Goal: Task Accomplishment & Management: Manage account settings

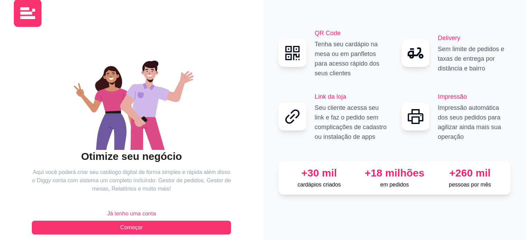
scroll to position [22, 0]
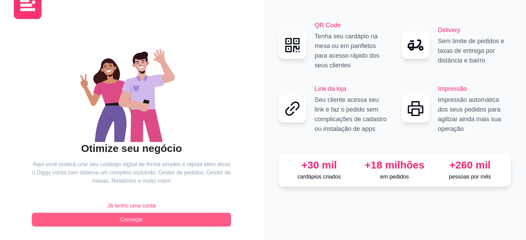
click at [148, 222] on button "Começar" at bounding box center [131, 220] width 199 height 14
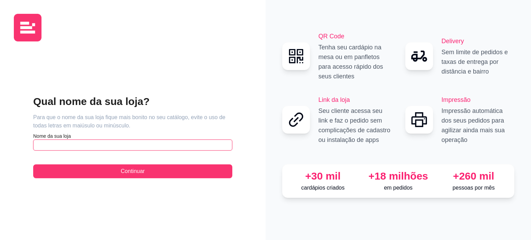
click at [106, 145] on input "text" at bounding box center [132, 145] width 199 height 11
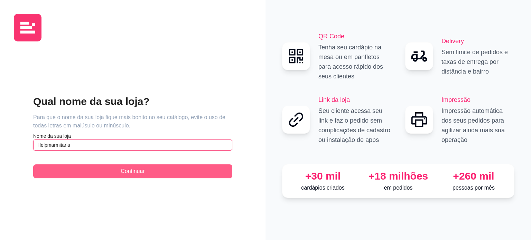
type input "Helpmarmitaria"
click at [112, 169] on button "Continuar" at bounding box center [132, 172] width 199 height 14
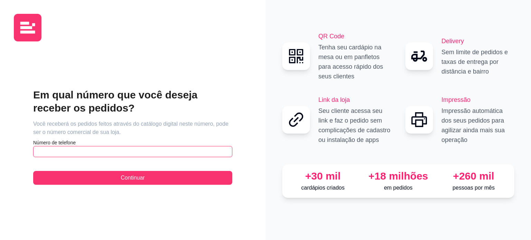
click at [98, 151] on input "text" at bounding box center [132, 151] width 199 height 11
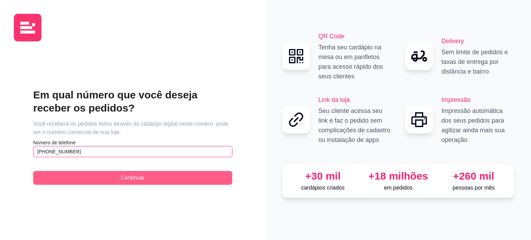
type input "[PHONE_NUMBER]"
click at [123, 182] on span "Continuar" at bounding box center [133, 178] width 24 height 8
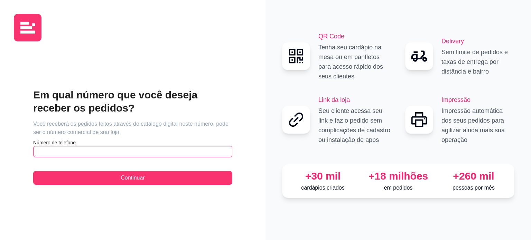
click at [103, 150] on input "text" at bounding box center [132, 151] width 199 height 11
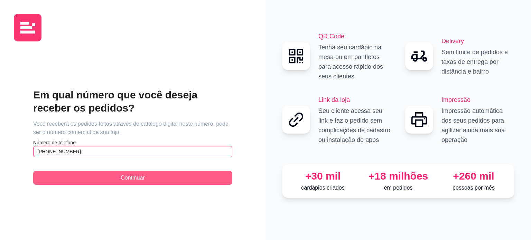
type input "[PHONE_NUMBER]"
click at [146, 180] on button "Continuar" at bounding box center [132, 178] width 199 height 14
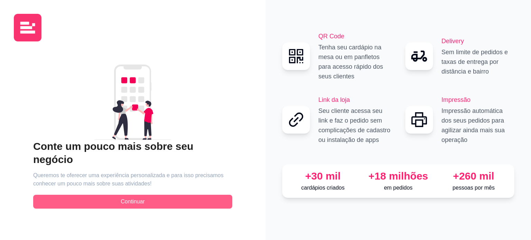
click at [157, 195] on button "Continuar" at bounding box center [132, 202] width 199 height 14
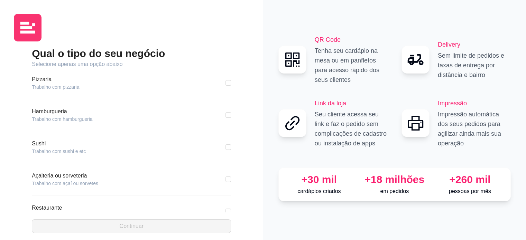
scroll to position [35, 0]
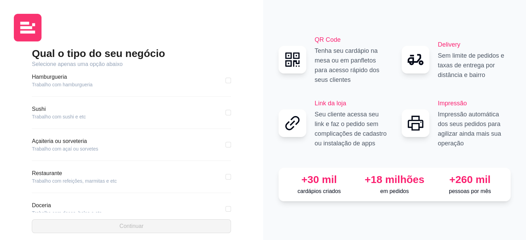
click at [105, 182] on article "Trabalho com refeições, marmitas e etc" at bounding box center [74, 181] width 85 height 7
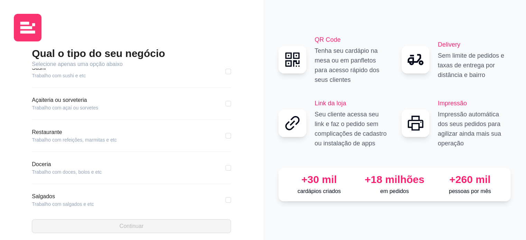
scroll to position [104, 0]
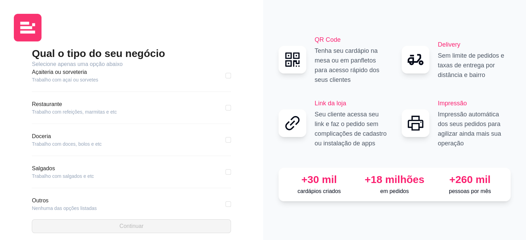
click at [31, 100] on div "Qual o tipo do seu negócio Selecione apenas uma opção abaixo Pizzaria Trabalho …" at bounding box center [131, 140] width 235 height 186
click at [39, 103] on article "Restaurante" at bounding box center [74, 104] width 85 height 8
click at [39, 107] on article "Restaurante" at bounding box center [74, 104] width 85 height 8
click at [53, 109] on article "Trabalho com refeições, marmitas e etc" at bounding box center [74, 112] width 85 height 7
click at [110, 112] on article "Trabalho com refeições, marmitas e etc" at bounding box center [74, 112] width 85 height 7
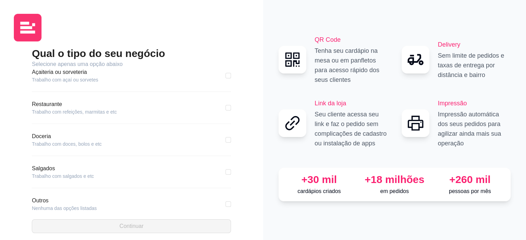
click at [225, 108] on input "checkbox" at bounding box center [228, 108] width 6 height 6
checkbox input "true"
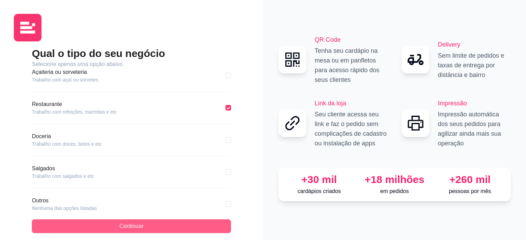
click at [121, 231] on button "Continuar" at bounding box center [131, 227] width 199 height 14
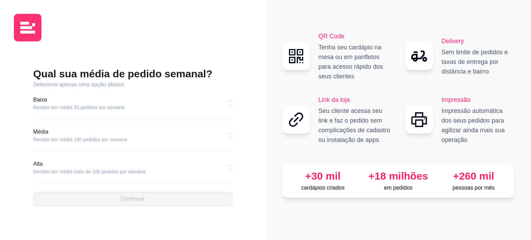
click at [52, 172] on article "Recebo em média mais de 100 pedidos por semana" at bounding box center [89, 171] width 112 height 7
click at [231, 166] on input "checkbox" at bounding box center [230, 168] width 6 height 6
checkbox input "true"
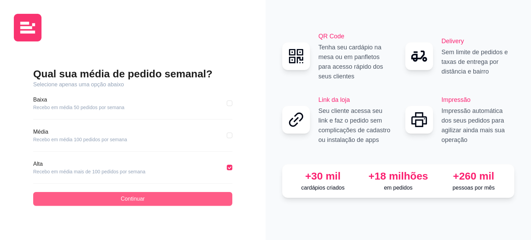
click at [158, 202] on button "Continuar" at bounding box center [132, 199] width 199 height 14
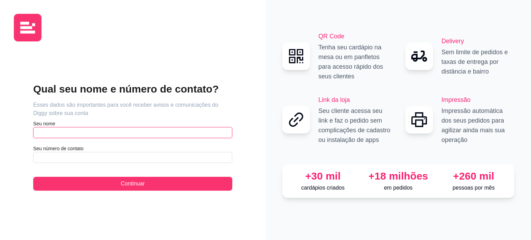
click at [121, 135] on input "text" at bounding box center [132, 132] width 199 height 11
type input "H"
type input "Theylor"
click at [72, 164] on div "Qual seu nome e número de contato? Esses dados são importantes para você recebe…" at bounding box center [132, 137] width 199 height 108
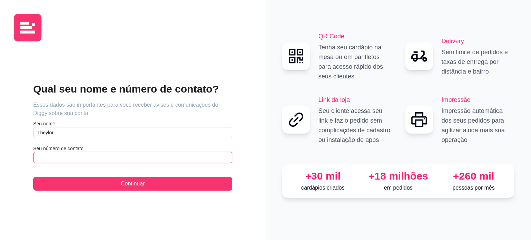
click at [75, 159] on input "text" at bounding box center [132, 157] width 199 height 11
type input "(6"
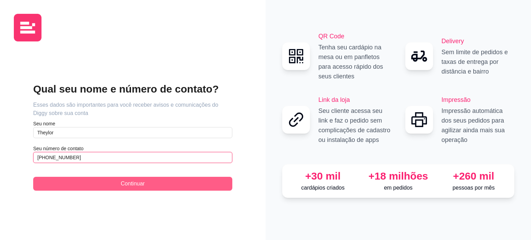
type input "[PHONE_NUMBER]"
click at [154, 184] on button "Continuar" at bounding box center [132, 184] width 199 height 14
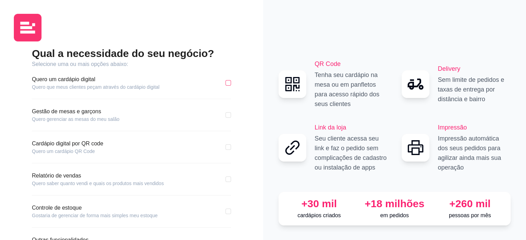
click at [228, 84] on input "checkbox" at bounding box center [228, 83] width 6 height 6
checkbox input "true"
click at [226, 147] on input "checkbox" at bounding box center [228, 148] width 6 height 6
checkbox input "true"
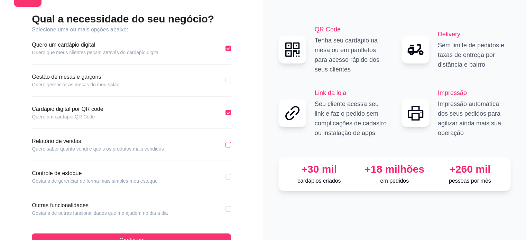
click at [228, 146] on input "checkbox" at bounding box center [228, 145] width 6 height 6
checkbox input "true"
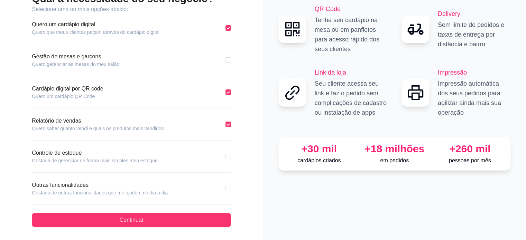
scroll to position [55, 0]
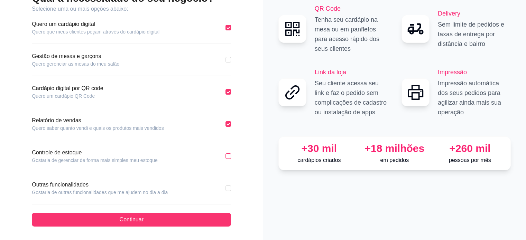
click at [227, 156] on input "checkbox" at bounding box center [228, 157] width 6 height 6
checkbox input "true"
click at [227, 189] on input "checkbox" at bounding box center [228, 189] width 6 height 6
checkbox input "true"
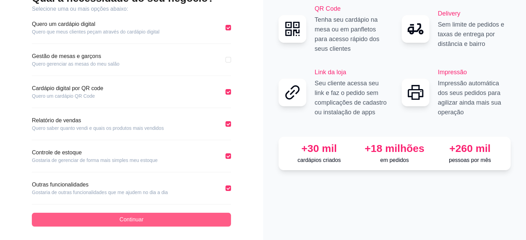
click at [172, 221] on button "Continuar" at bounding box center [131, 220] width 199 height 14
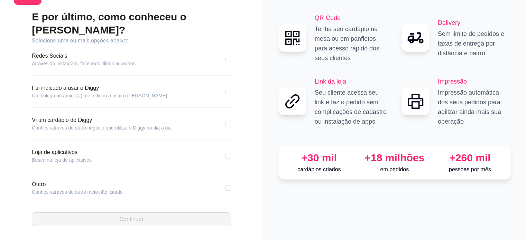
scroll to position [23, 0]
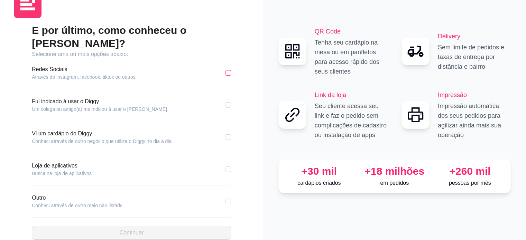
click at [230, 70] on input "checkbox" at bounding box center [228, 73] width 6 height 6
checkbox input "true"
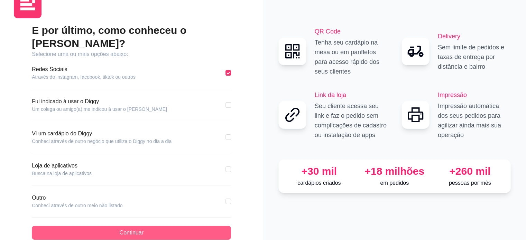
click at [150, 226] on button "Continuar" at bounding box center [131, 233] width 199 height 14
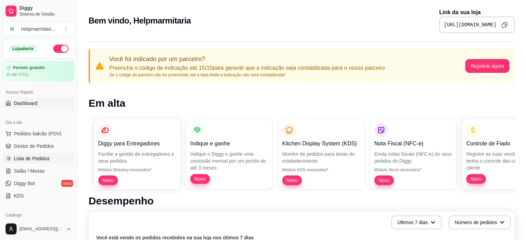
click at [34, 162] on link "Lista de Pedidos" at bounding box center [39, 158] width 72 height 11
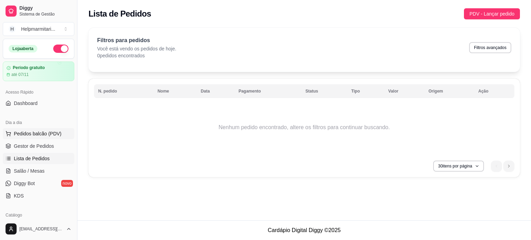
click at [44, 135] on span "Pedidos balcão (PDV)" at bounding box center [38, 133] width 48 height 7
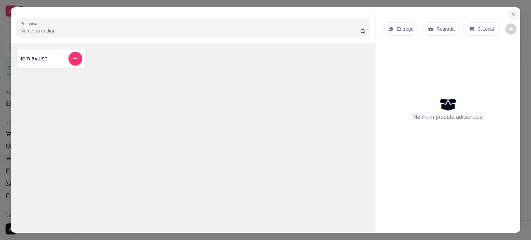
click at [512, 13] on icon "Close" at bounding box center [513, 14] width 3 height 3
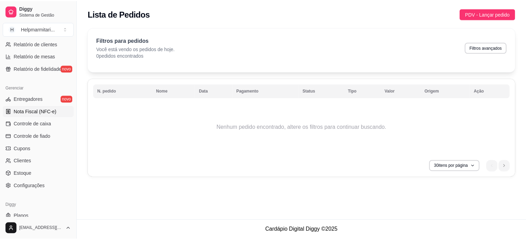
scroll to position [257, 0]
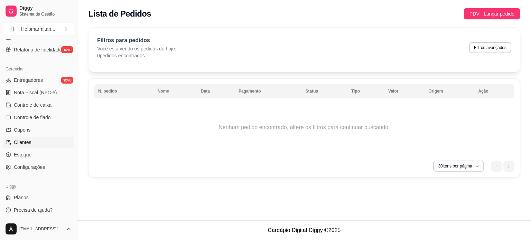
click at [42, 142] on link "Clientes" at bounding box center [39, 142] width 72 height 11
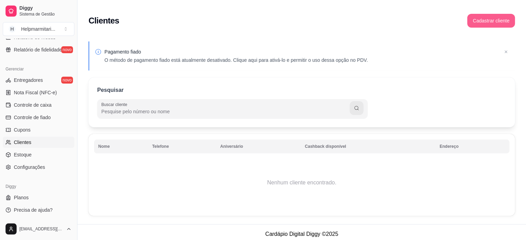
click at [489, 26] on button "Cadastrar cliente" at bounding box center [491, 21] width 48 height 14
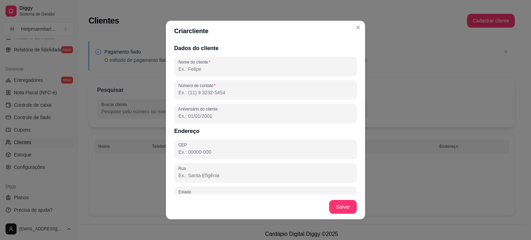
click at [229, 72] on input "Nome do cliente" at bounding box center [265, 69] width 174 height 7
type input "m"
type input "[PERSON_NAME]"
drag, startPoint x: 229, startPoint y: 72, endPoint x: 169, endPoint y: 66, distance: 60.8
click at [169, 66] on div "Dados do cliente Nome do cliente Matheus Número de contato Aniversário do clien…" at bounding box center [265, 117] width 199 height 153
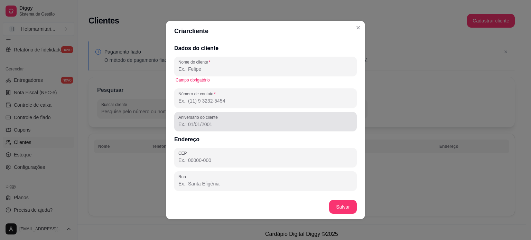
click at [243, 103] on input "Número de contato" at bounding box center [265, 101] width 174 height 7
click at [237, 119] on div at bounding box center [265, 122] width 174 height 14
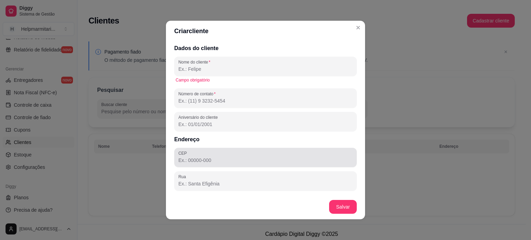
click at [226, 154] on div at bounding box center [265, 158] width 174 height 14
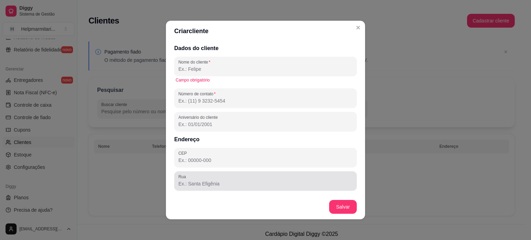
click at [228, 182] on input "Rua" at bounding box center [265, 183] width 174 height 7
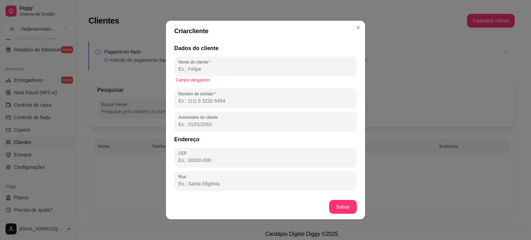
click at [226, 67] on input "Nome do cliente" at bounding box center [265, 69] width 174 height 7
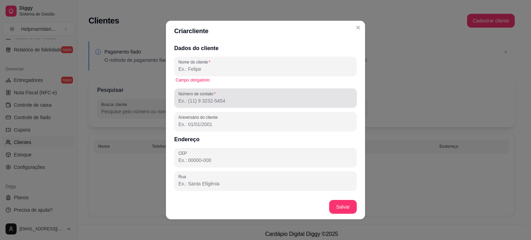
click at [232, 100] on input "Número de contato" at bounding box center [265, 101] width 174 height 7
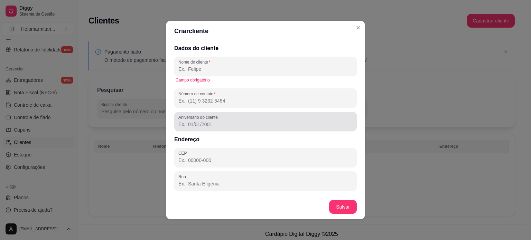
click at [241, 129] on div "Aniversário do cliente" at bounding box center [265, 121] width 183 height 19
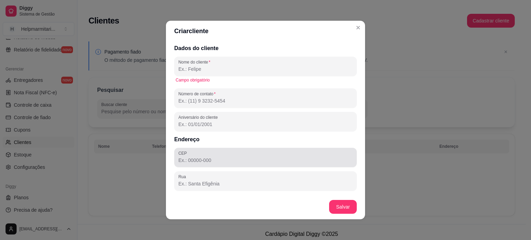
click at [239, 155] on div at bounding box center [265, 158] width 174 height 14
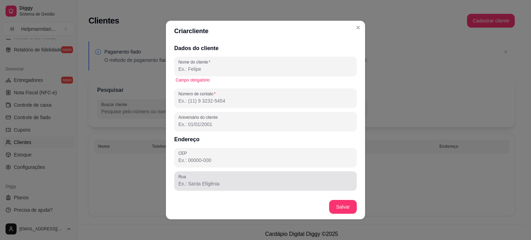
click at [241, 174] on div at bounding box center [265, 181] width 174 height 14
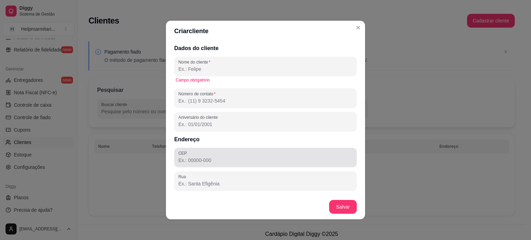
click at [238, 157] on input "CEP" at bounding box center [265, 160] width 174 height 7
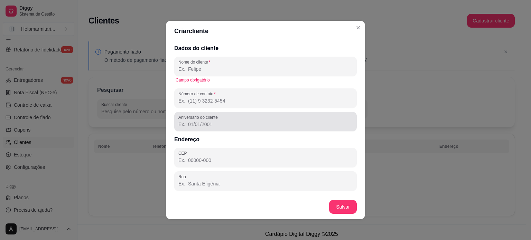
click at [237, 120] on div at bounding box center [265, 122] width 174 height 14
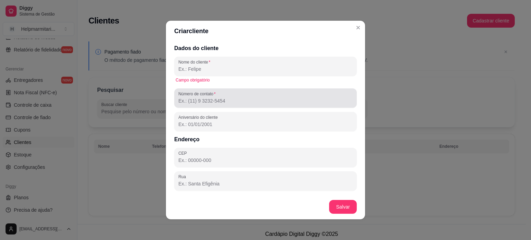
click at [237, 91] on div at bounding box center [265, 98] width 174 height 14
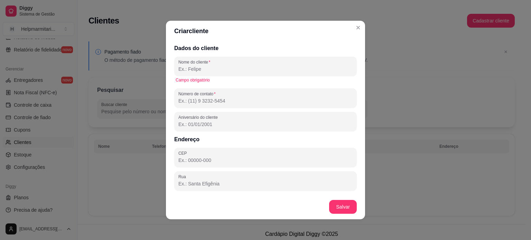
click at [237, 76] on div "Campo obrigatório" at bounding box center [265, 80] width 183 height 8
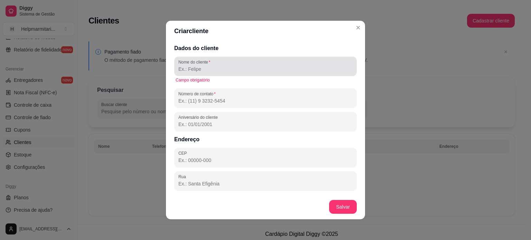
click at [237, 70] on input "Nome do cliente" at bounding box center [265, 69] width 174 height 7
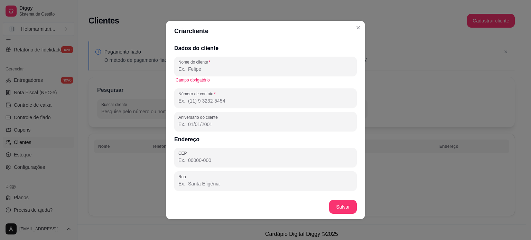
drag, startPoint x: 237, startPoint y: 70, endPoint x: 246, endPoint y: 55, distance: 16.9
click at [246, 55] on div "Dados do cliente Nome do cliente Campo obrigatório Número de contato Aniversári…" at bounding box center [265, 117] width 199 height 153
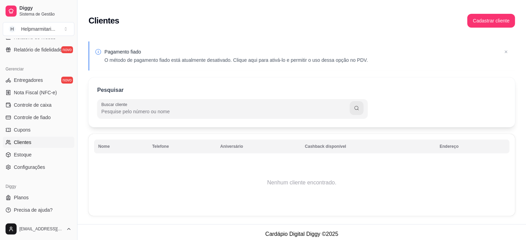
click at [143, 30] on div "Clientes Cadastrar cliente" at bounding box center [302, 20] width 426 height 25
click at [277, 78] on div "Pesquisar Buscar cliente" at bounding box center [302, 102] width 426 height 50
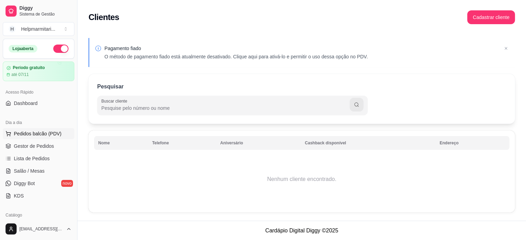
click at [49, 135] on span "Pedidos balcão (PDV)" at bounding box center [38, 133] width 48 height 7
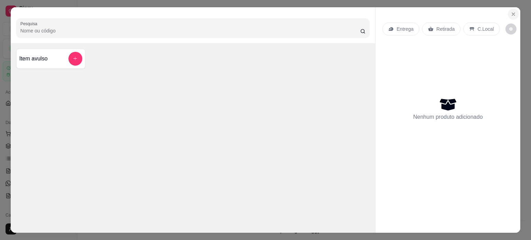
click at [512, 13] on icon "Close" at bounding box center [513, 14] width 3 height 3
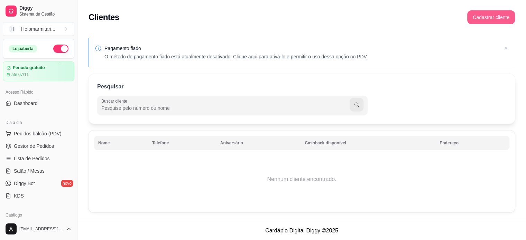
click at [482, 19] on button "Cadastrar cliente" at bounding box center [491, 17] width 48 height 14
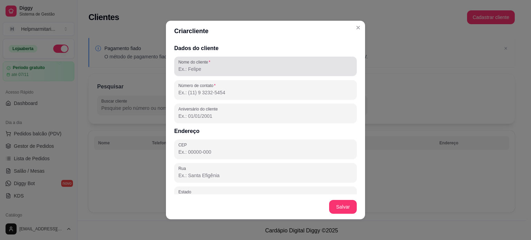
click at [239, 67] on input "Nome do cliente" at bounding box center [265, 69] width 174 height 7
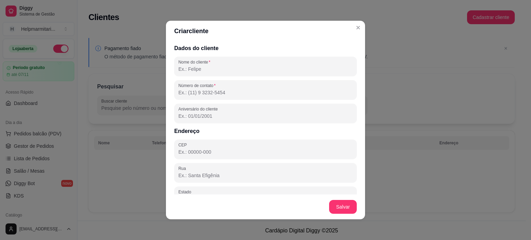
type input "P"
type input "[PERSON_NAME]"
click at [349, 209] on button "Salvar" at bounding box center [343, 207] width 28 height 14
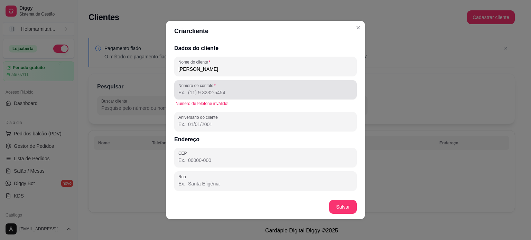
click at [237, 89] on div at bounding box center [265, 90] width 174 height 14
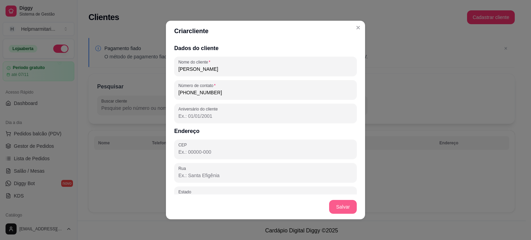
type input "[PHONE_NUMBER]"
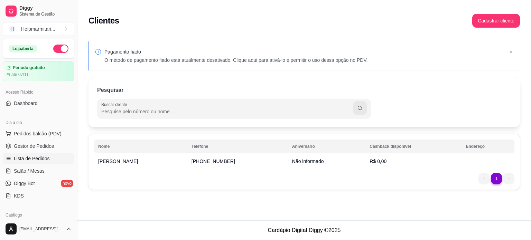
click at [54, 159] on link "Lista de Pedidos" at bounding box center [39, 158] width 72 height 11
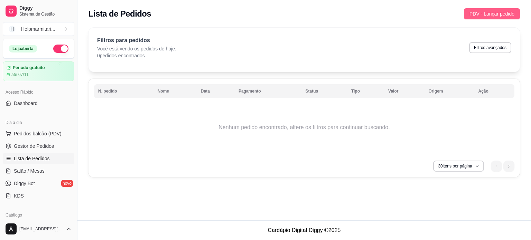
click at [501, 16] on span "PDV - Lançar pedido" at bounding box center [492, 14] width 45 height 8
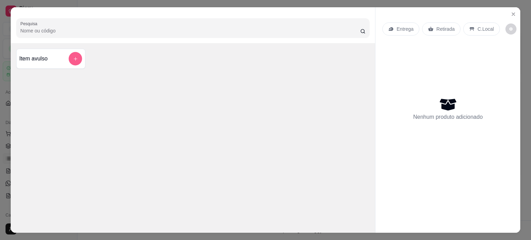
click at [73, 58] on icon "add-separate-item" at bounding box center [75, 58] width 5 height 5
click at [511, 12] on icon "Close" at bounding box center [514, 14] width 6 height 6
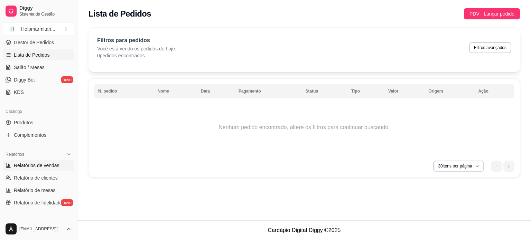
scroll to position [104, 0]
click at [36, 123] on link "Produtos" at bounding box center [39, 122] width 72 height 11
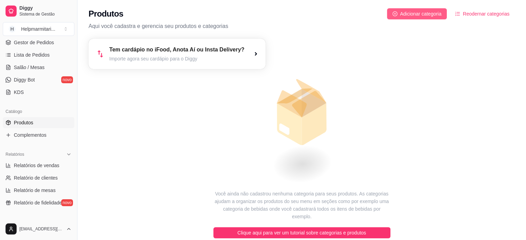
click at [438, 15] on span "Adicionar categoria" at bounding box center [420, 14] width 41 height 8
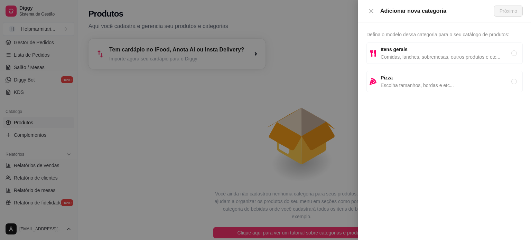
click at [423, 54] on span "Comidas, lanches, sobremesas, outros produtos e etc..." at bounding box center [446, 57] width 131 height 8
radio input "true"
click at [504, 10] on span "Próximo" at bounding box center [509, 11] width 18 height 8
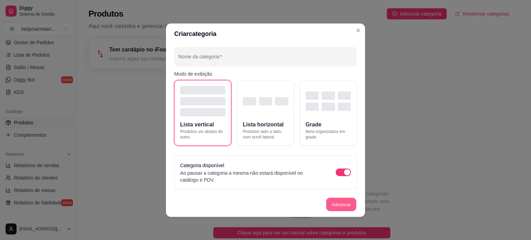
click at [347, 204] on button "Adicionar" at bounding box center [341, 204] width 30 height 13
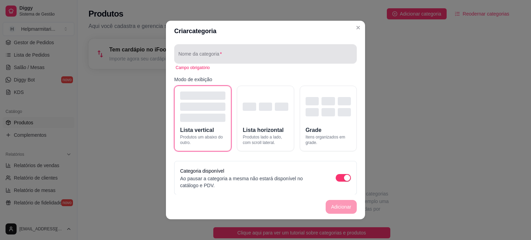
click at [237, 52] on div at bounding box center [265, 54] width 174 height 14
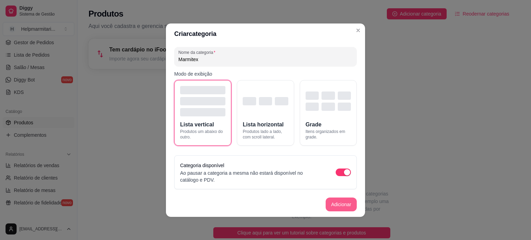
type input "Marmitex"
click at [342, 210] on button "Adicionar" at bounding box center [341, 205] width 31 height 14
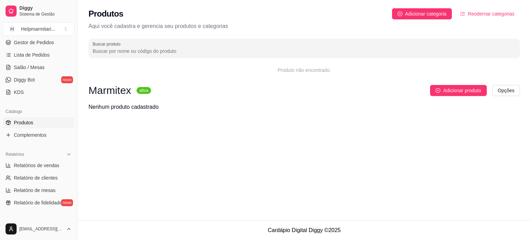
click at [156, 101] on div "Marmitex ativa Adicionar produto Opções Nenhum produto cadastrado" at bounding box center [305, 98] width 432 height 26
click at [121, 90] on h3 "Marmitex" at bounding box center [110, 90] width 43 height 8
click at [483, 90] on button "Adicionar produto" at bounding box center [458, 90] width 57 height 11
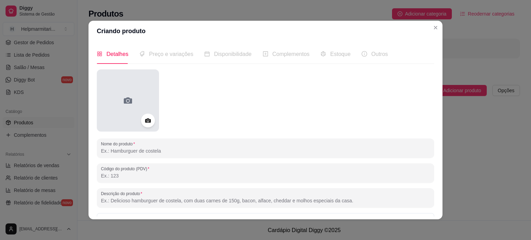
click at [132, 103] on div at bounding box center [128, 101] width 62 height 62
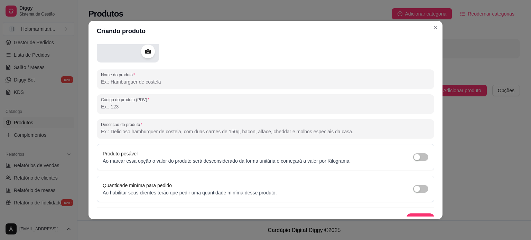
click at [132, 54] on div at bounding box center [128, 31] width 62 height 62
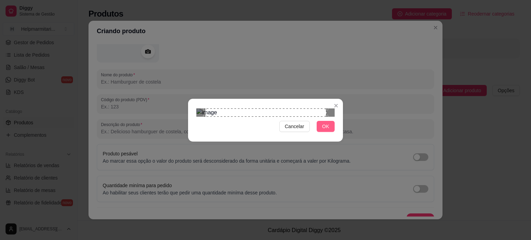
click at [330, 132] on button "OK" at bounding box center [326, 126] width 18 height 11
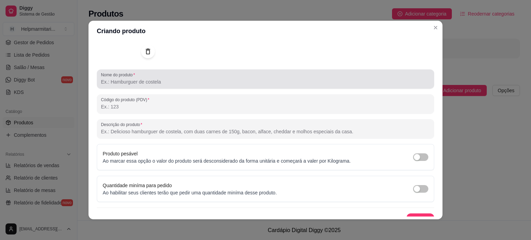
click at [194, 83] on input "Nome do produto" at bounding box center [265, 81] width 329 height 7
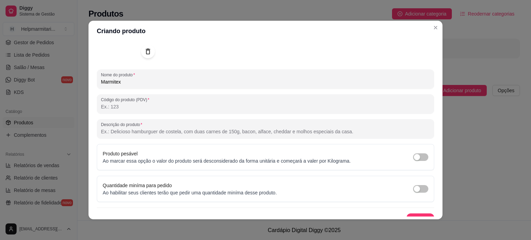
type input "Marmitex"
click at [154, 105] on input "Código do produto (PDV)" at bounding box center [265, 106] width 329 height 7
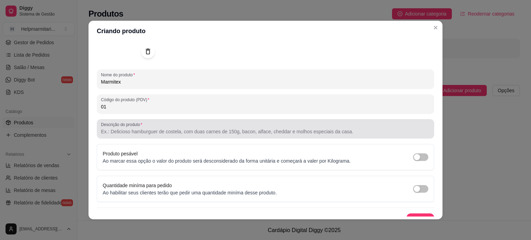
type input "01"
click at [158, 135] on input "Descrição do produto" at bounding box center [265, 131] width 329 height 7
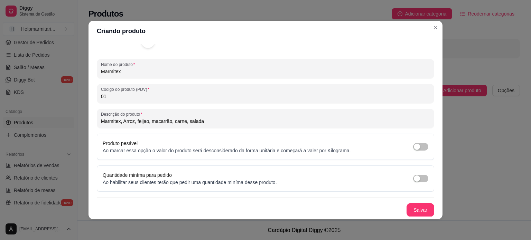
scroll to position [1, 0]
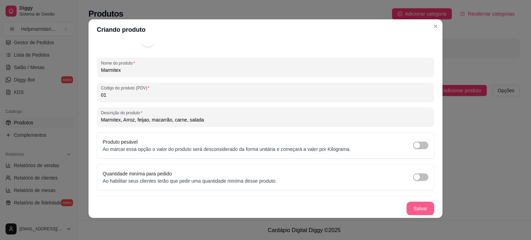
type input "Marmitex, Arroz, feijao, macarrão, carne, salada"
click at [414, 207] on button "Salvar" at bounding box center [421, 209] width 28 height 14
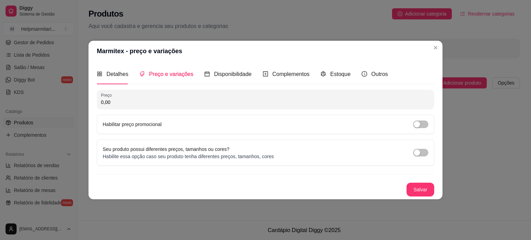
scroll to position [0, 0]
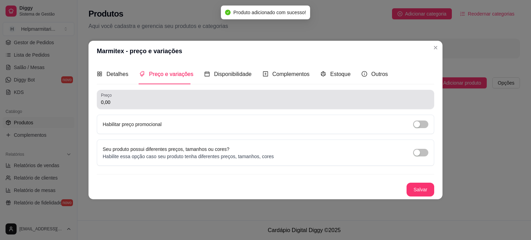
click at [168, 107] on div "Preço 0,00" at bounding box center [265, 99] width 337 height 19
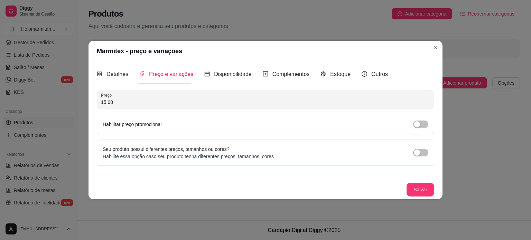
drag, startPoint x: 158, startPoint y: 107, endPoint x: 81, endPoint y: 101, distance: 77.0
click at [81, 101] on div "Marmitex - preço e variações Detalhes Preço e variações Disponibilidade Complem…" at bounding box center [265, 120] width 531 height 240
drag, startPoint x: 115, startPoint y: 103, endPoint x: 89, endPoint y: 105, distance: 26.0
click at [89, 105] on div "Detalhes Preço e variações Disponibilidade Complementos Estoque Outros Nome do …" at bounding box center [266, 131] width 354 height 138
type input "13,50"
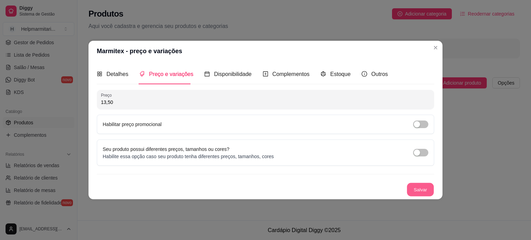
click at [415, 188] on button "Salvar" at bounding box center [420, 189] width 27 height 13
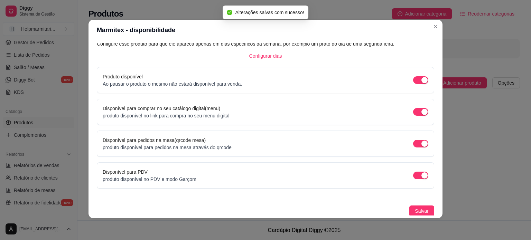
scroll to position [1, 0]
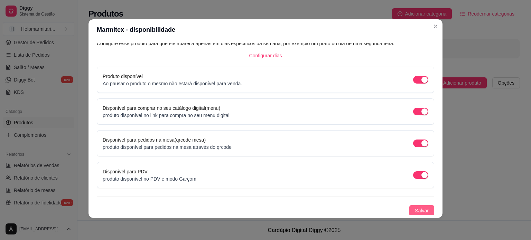
click at [415, 213] on span "Salvar" at bounding box center [422, 211] width 14 height 8
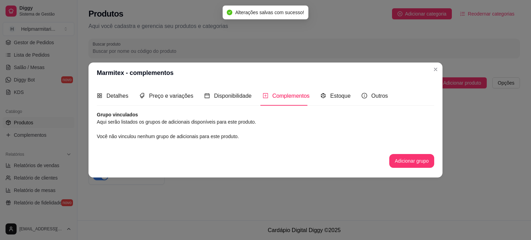
scroll to position [0, 0]
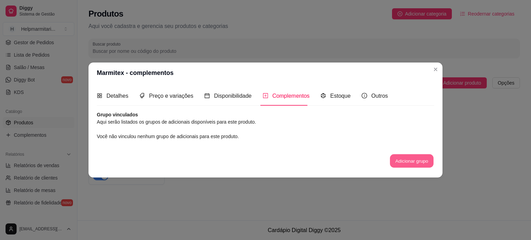
click at [416, 163] on button "Adicionar grupo" at bounding box center [412, 161] width 44 height 13
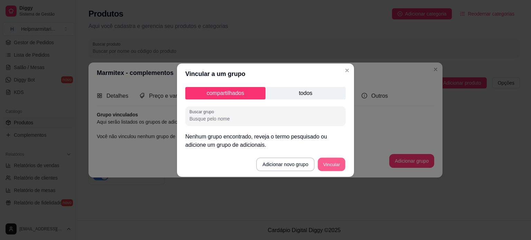
click at [333, 167] on button "Vincular" at bounding box center [332, 164] width 28 height 13
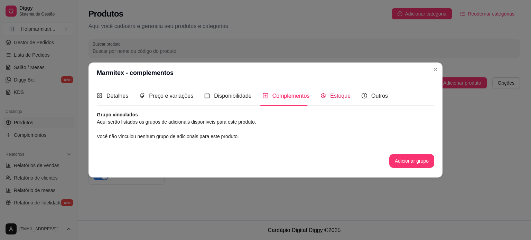
click at [342, 99] on span "Estoque" at bounding box center [340, 96] width 20 height 6
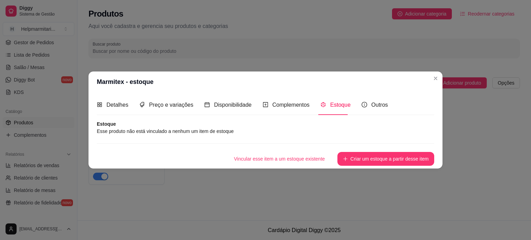
click at [130, 130] on article "Esse produto não está vinculado a nenhum um item de estoque" at bounding box center [265, 132] width 337 height 8
click at [368, 157] on button "Criar um estoque a partir desse item" at bounding box center [385, 159] width 97 height 14
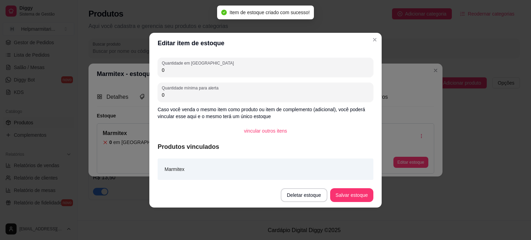
drag, startPoint x: 202, startPoint y: 76, endPoint x: 154, endPoint y: 73, distance: 47.8
click at [154, 73] on div "Quantidade em estoque 0 Quantidade mínima para alerta 0 Caso você venda o mesmo…" at bounding box center [265, 118] width 232 height 129
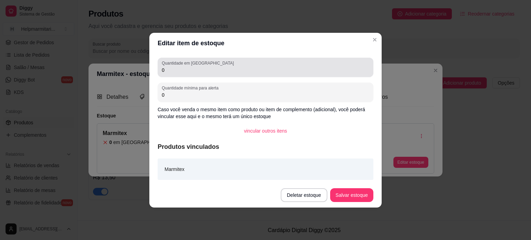
click at [166, 70] on input "0" at bounding box center [265, 70] width 207 height 7
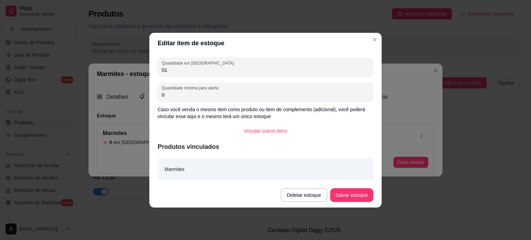
type input "0"
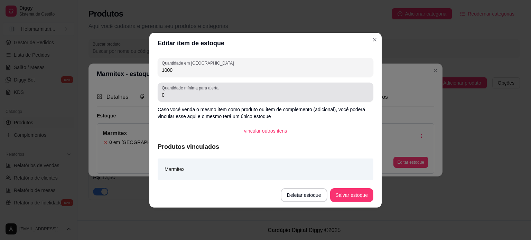
type input "1000"
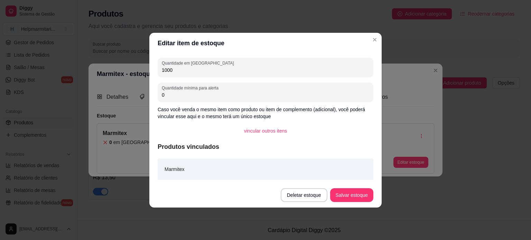
drag, startPoint x: 180, startPoint y: 96, endPoint x: 152, endPoint y: 95, distance: 27.7
click at [152, 95] on div "Quantidade em estoque 1000 Quantidade mínima para alerta 0 Caso você venda o me…" at bounding box center [265, 118] width 232 height 129
type input "100"
click at [358, 198] on button "Salvar estoque" at bounding box center [352, 194] width 42 height 13
click at [357, 194] on button "Salvar estoque" at bounding box center [351, 195] width 43 height 14
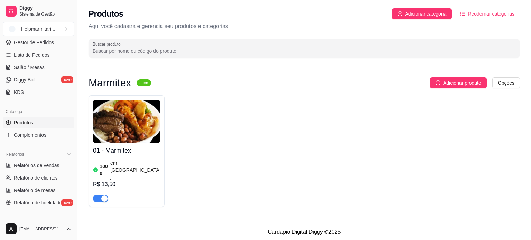
scroll to position [69, 0]
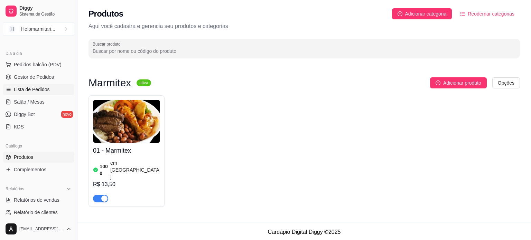
click at [44, 90] on span "Lista de Pedidos" at bounding box center [32, 89] width 36 height 7
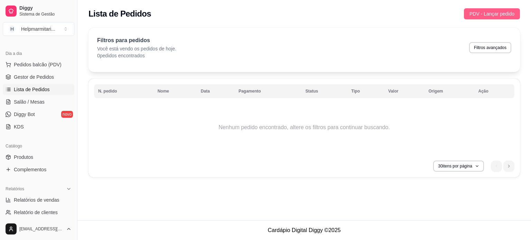
click at [491, 16] on span "PDV - Lançar pedido" at bounding box center [492, 14] width 45 height 8
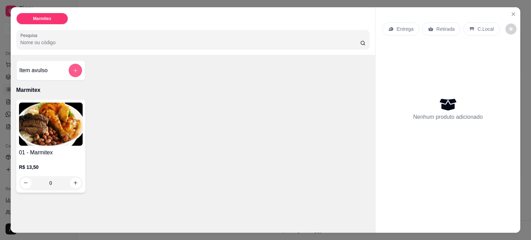
click at [73, 69] on icon "add-separate-item" at bounding box center [75, 70] width 5 height 5
click at [51, 138] on img at bounding box center [51, 124] width 64 height 43
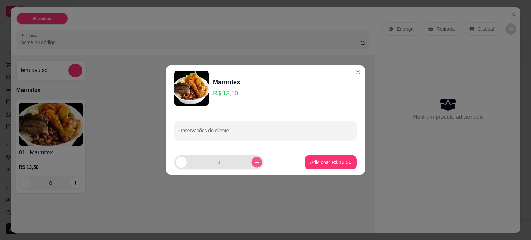
click at [254, 164] on icon "increase-product-quantity" at bounding box center [256, 162] width 5 height 5
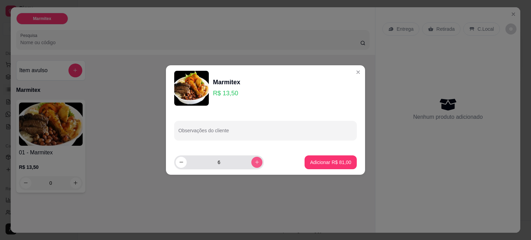
click at [254, 164] on icon "increase-product-quantity" at bounding box center [256, 162] width 5 height 5
click at [254, 163] on icon "increase-product-quantity" at bounding box center [256, 162] width 5 height 5
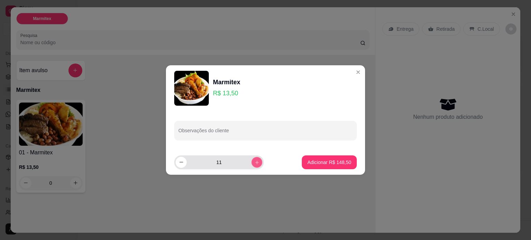
click at [254, 163] on icon "increase-product-quantity" at bounding box center [256, 162] width 5 height 5
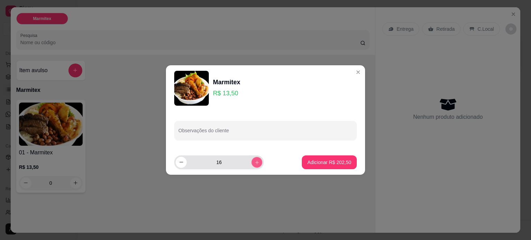
click at [254, 163] on icon "increase-product-quantity" at bounding box center [256, 162] width 5 height 5
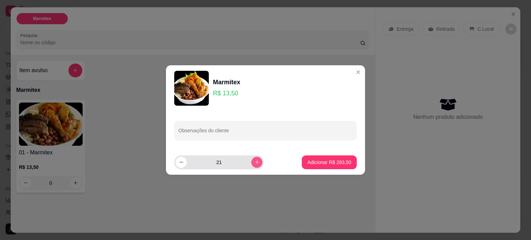
click at [254, 163] on icon "increase-product-quantity" at bounding box center [256, 162] width 5 height 5
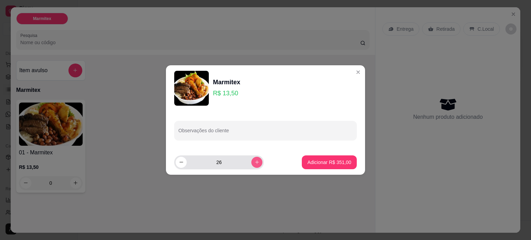
click at [254, 163] on icon "increase-product-quantity" at bounding box center [256, 162] width 5 height 5
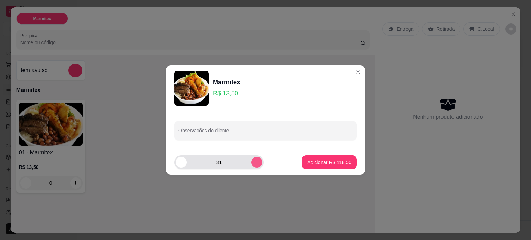
click at [254, 163] on icon "increase-product-quantity" at bounding box center [256, 162] width 5 height 5
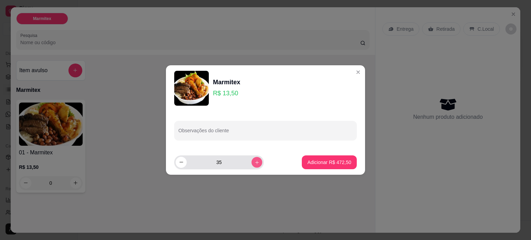
type input "36"
click at [325, 164] on p "Adicionar R$ 486,00" at bounding box center [329, 162] width 44 height 7
type input "36"
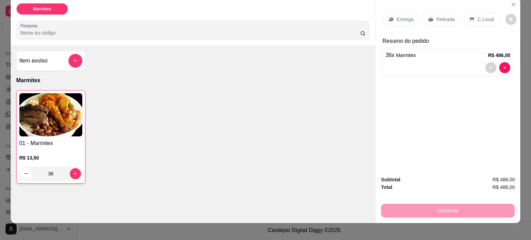
scroll to position [17, 0]
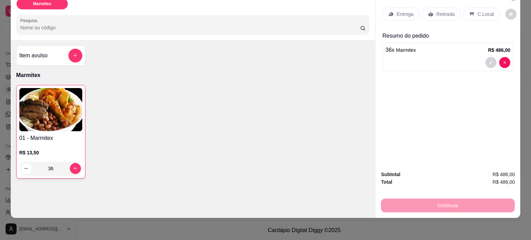
click at [39, 126] on img at bounding box center [50, 109] width 63 height 43
click at [122, 24] on input "Pesquisa" at bounding box center [190, 27] width 340 height 7
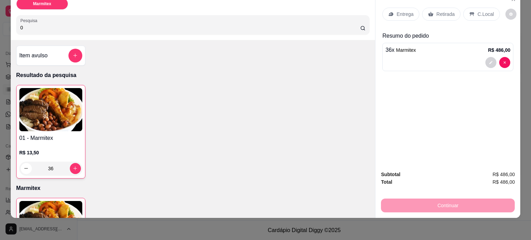
type input "01"
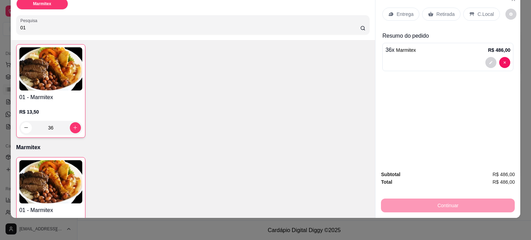
scroll to position [0, 0]
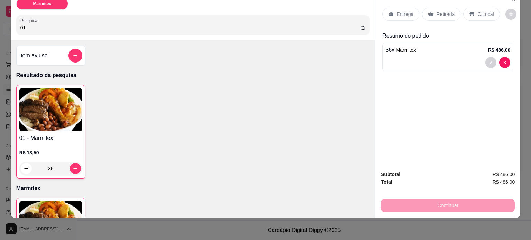
click at [353, 24] on input "01" at bounding box center [190, 27] width 340 height 7
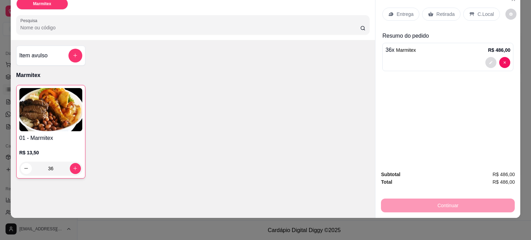
click at [485, 58] on button "decrease-product-quantity" at bounding box center [490, 62] width 11 height 11
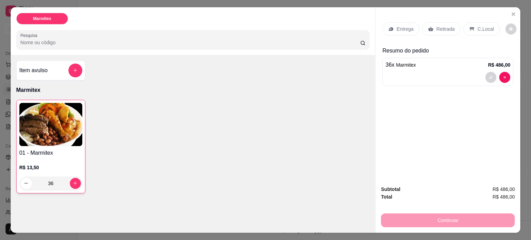
click at [487, 27] on p "C.Local" at bounding box center [486, 29] width 16 height 7
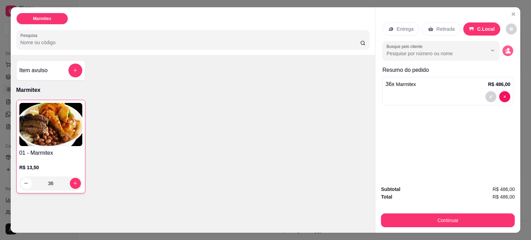
click at [505, 48] on icon "decrease-product-quantity" at bounding box center [508, 51] width 6 height 6
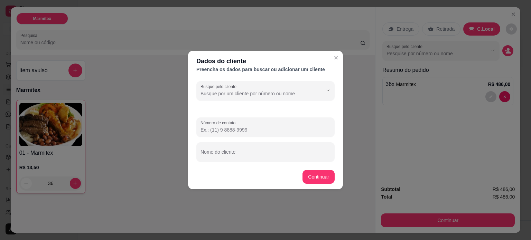
click at [244, 94] on input "Busque pelo cliente" at bounding box center [256, 93] width 111 height 7
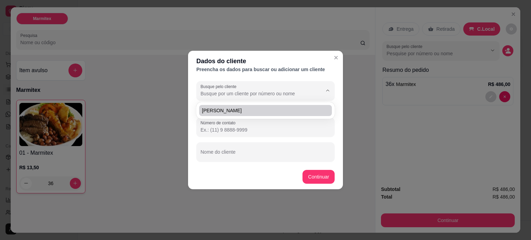
click at [242, 110] on span "[PERSON_NAME]" at bounding box center [262, 110] width 120 height 7
type input "[PERSON_NAME]"
type input "[PHONE_NUMBER]"
type input "[PERSON_NAME]"
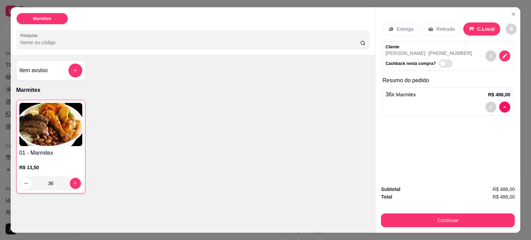
scroll to position [17, 0]
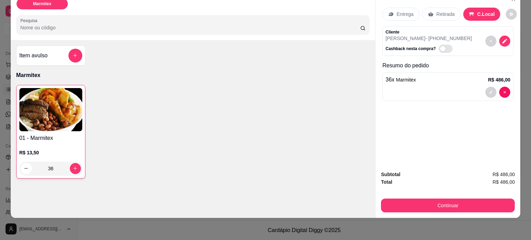
click at [399, 11] on p "Entrega" at bounding box center [405, 14] width 17 height 7
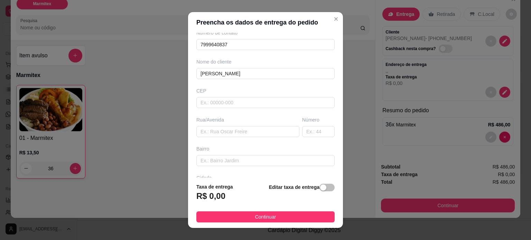
scroll to position [0, 0]
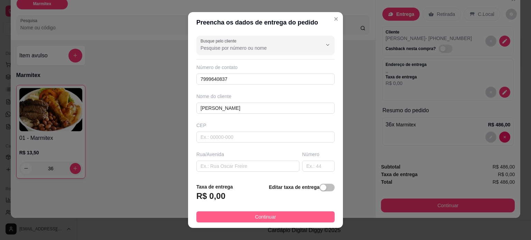
click at [267, 215] on span "Continuar" at bounding box center [265, 217] width 21 height 8
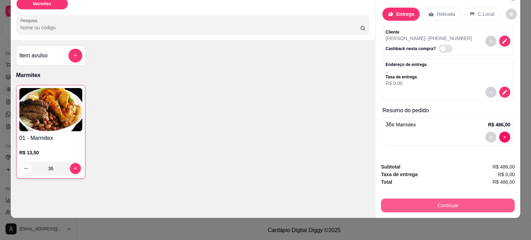
click at [449, 205] on button "Continuar" at bounding box center [448, 206] width 134 height 14
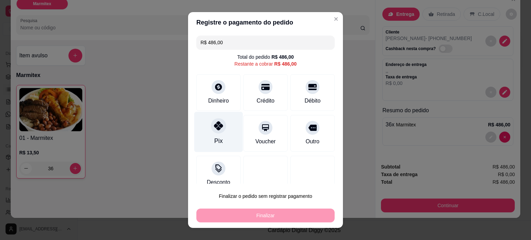
click at [224, 134] on div "Pix" at bounding box center [218, 132] width 49 height 40
type input "R$ 0,00"
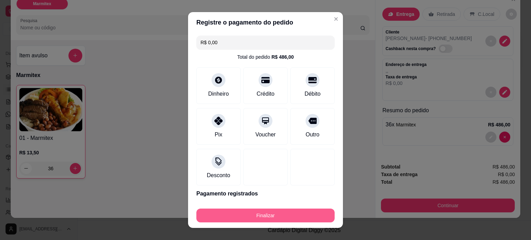
click at [266, 217] on button "Finalizar" at bounding box center [265, 216] width 138 height 14
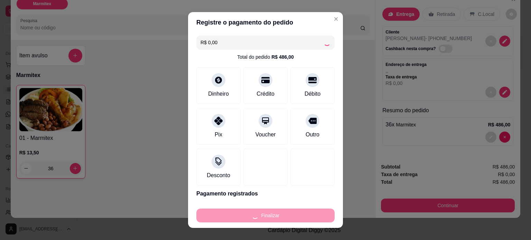
type input "0"
type input "-R$ 486,00"
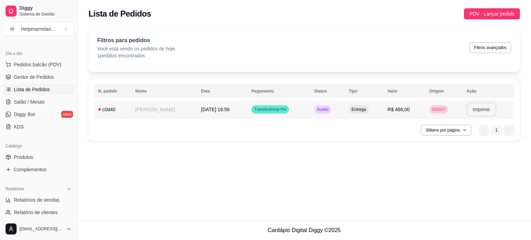
click at [480, 111] on button "Imprimir" at bounding box center [481, 110] width 30 height 14
click at [121, 127] on div "30 itens por página 1 1" at bounding box center [304, 130] width 420 height 11
click at [124, 120] on div "**********" at bounding box center [305, 110] width 432 height 63
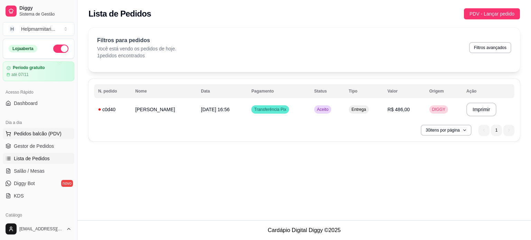
click at [47, 134] on span "Pedidos balcão (PDV)" at bounding box center [38, 133] width 48 height 7
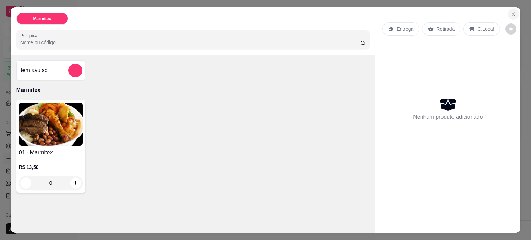
click at [512, 13] on icon "Close" at bounding box center [513, 14] width 3 height 3
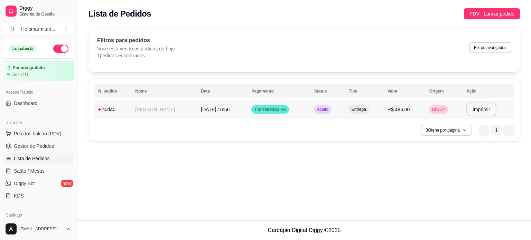
click at [113, 111] on div "c0d40" at bounding box center [112, 109] width 29 height 7
click at [103, 110] on div "c0d40" at bounding box center [112, 109] width 29 height 7
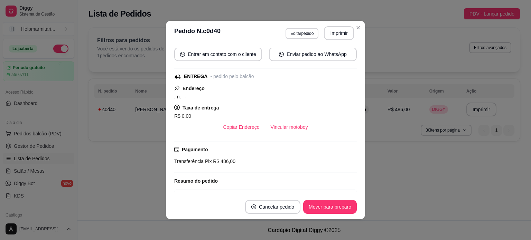
scroll to position [103, 0]
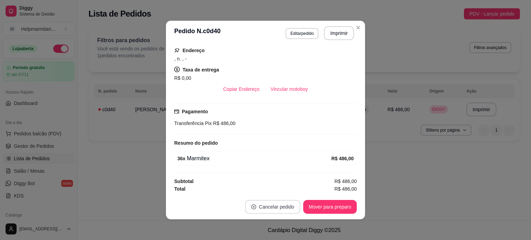
click at [274, 206] on button "Cancelar pedido" at bounding box center [272, 207] width 55 height 14
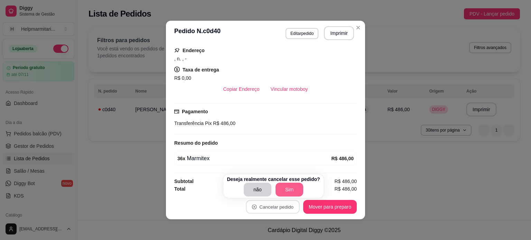
click at [283, 189] on button "Sim" at bounding box center [290, 190] width 28 height 14
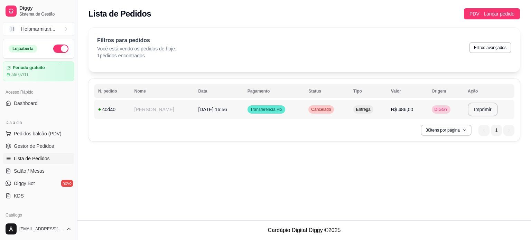
click at [113, 109] on div "c0d40" at bounding box center [112, 109] width 28 height 7
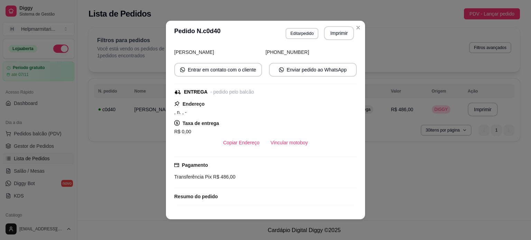
scroll to position [0, 0]
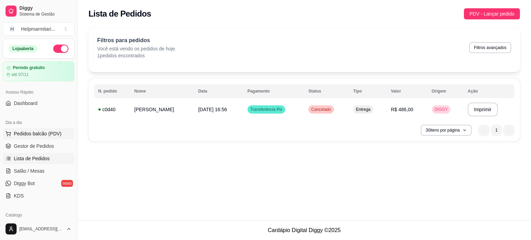
click at [32, 133] on span "Pedidos balcão (PDV)" at bounding box center [38, 133] width 48 height 7
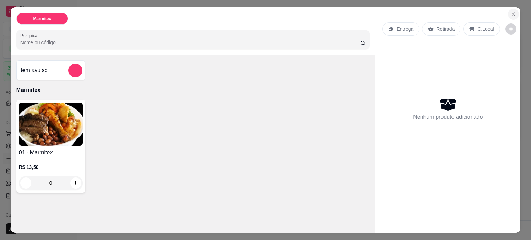
click at [512, 11] on icon "Close" at bounding box center [514, 14] width 6 height 6
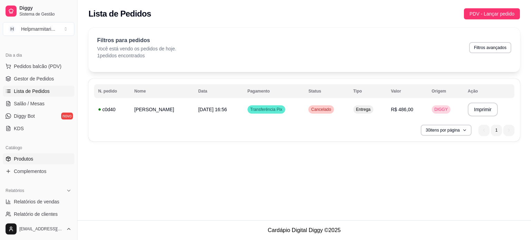
scroll to position [69, 0]
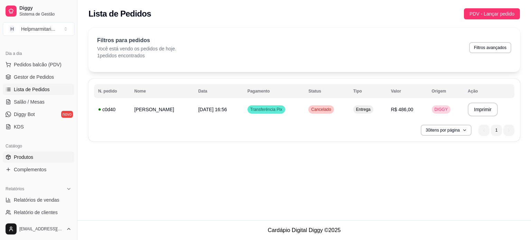
click at [30, 154] on span "Produtos" at bounding box center [23, 157] width 19 height 7
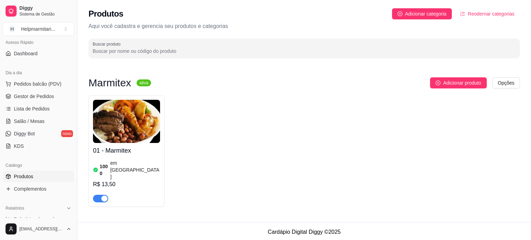
scroll to position [49, 0]
click at [47, 112] on span "Lista de Pedidos" at bounding box center [32, 109] width 36 height 7
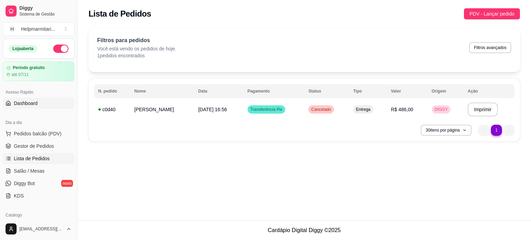
click at [45, 102] on link "Dashboard" at bounding box center [39, 103] width 72 height 11
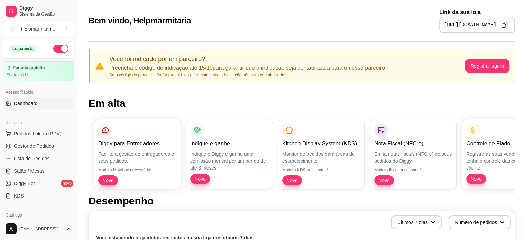
click at [476, 176] on span "Novo" at bounding box center [475, 179] width 17 height 7
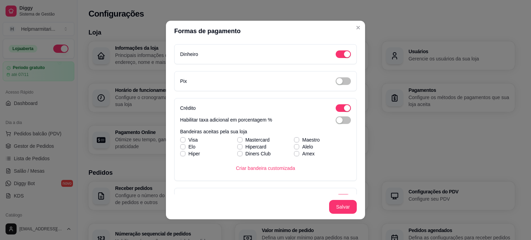
click at [335, 58] on div "Dinheiro" at bounding box center [265, 54] width 183 height 20
click at [336, 55] on button "button" at bounding box center [343, 54] width 15 height 8
click at [337, 83] on span "button" at bounding box center [343, 81] width 15 height 8
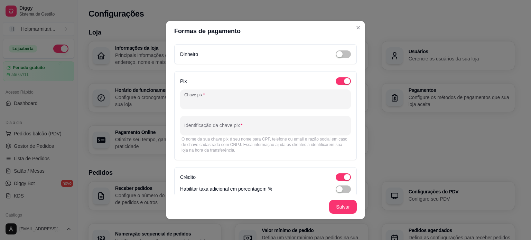
click at [258, 103] on input "Chave pix" at bounding box center [265, 102] width 163 height 7
type input "60865846000116"
click at [241, 128] on div "Identificação da chave pix" at bounding box center [265, 125] width 171 height 19
type input "M"
type input "H"
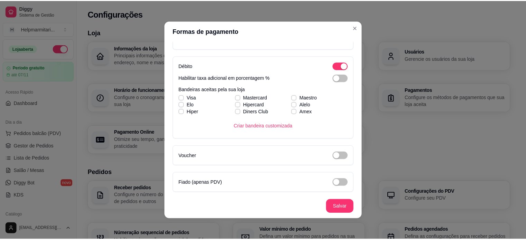
scroll to position [1, 0]
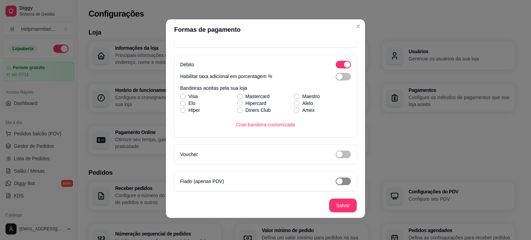
type input "[PERSON_NAME]"
click at [336, 182] on span "button" at bounding box center [343, 182] width 15 height 8
click at [344, 182] on div "button" at bounding box center [347, 181] width 6 height 6
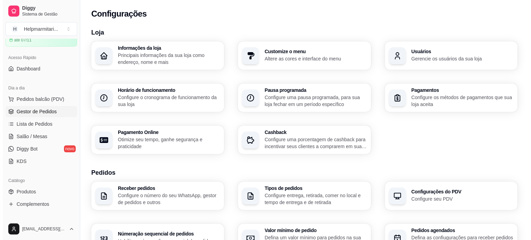
scroll to position [69, 0]
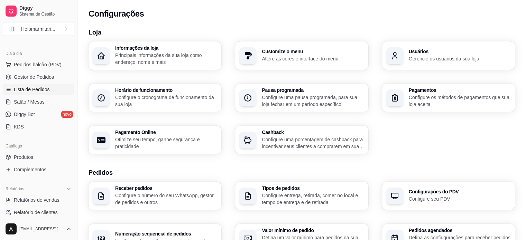
click at [44, 89] on span "Lista de Pedidos" at bounding box center [32, 89] width 36 height 7
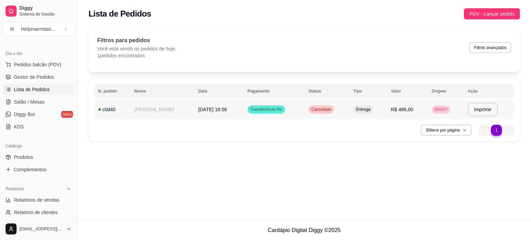
click at [114, 109] on div "c0d40" at bounding box center [112, 109] width 28 height 7
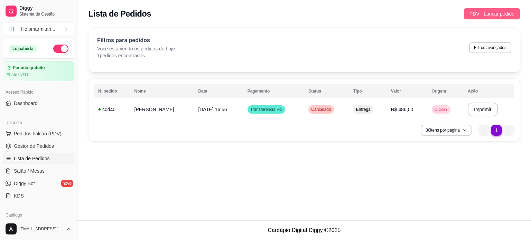
click at [489, 16] on span "PDV - Lançar pedido" at bounding box center [492, 14] width 45 height 8
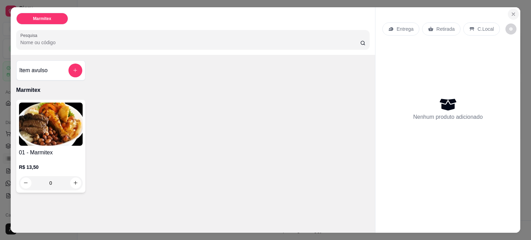
click at [511, 13] on icon "Close" at bounding box center [514, 14] width 6 height 6
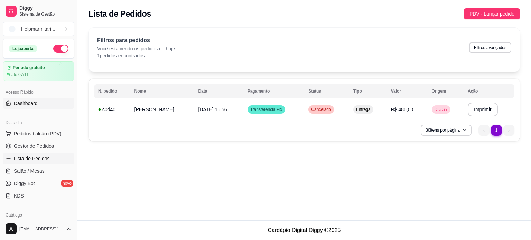
click at [41, 107] on link "Dashboard" at bounding box center [39, 103] width 72 height 11
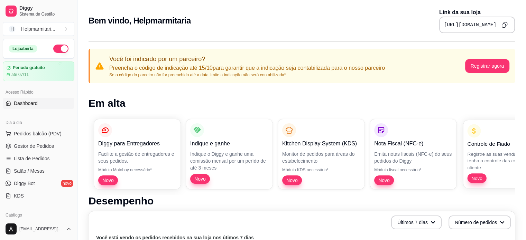
click at [485, 159] on p "Registre as suas vendas em fiado e tenha o controle das contas de cada cliente" at bounding box center [505, 161] width 76 height 20
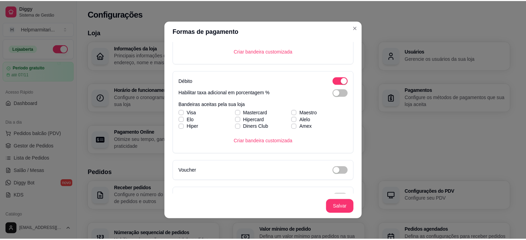
scroll to position [201, 0]
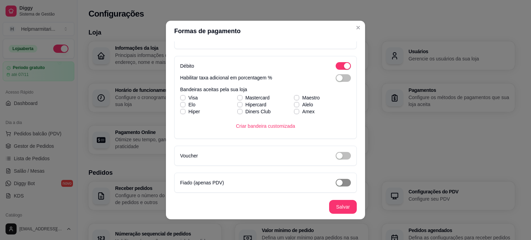
click at [336, 180] on div "button" at bounding box center [339, 183] width 6 height 6
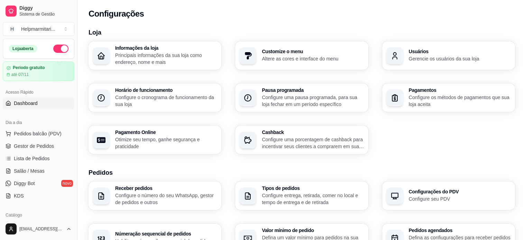
click at [39, 102] on link "Dashboard" at bounding box center [39, 103] width 72 height 11
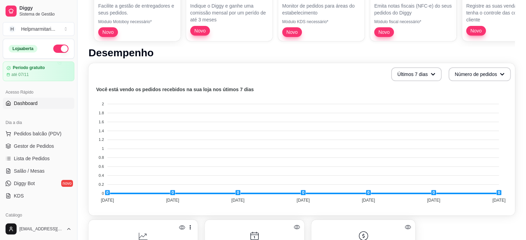
scroll to position [69, 0]
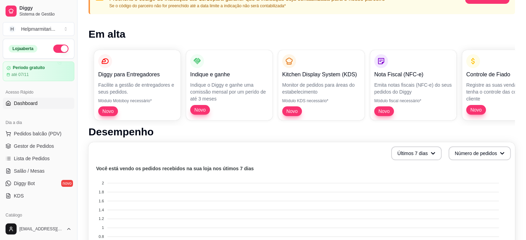
drag, startPoint x: 480, startPoint y: 127, endPoint x: 359, endPoint y: 130, distance: 121.4
click at [359, 130] on h1 "Desempenho" at bounding box center [302, 132] width 426 height 12
click at [278, 114] on div "Diggy para Entregadores Facilite a gestão de entregadores e seus pedidos. Módul…" at bounding box center [302, 85] width 426 height 81
click at [476, 109] on span "Novo" at bounding box center [477, 109] width 16 height 7
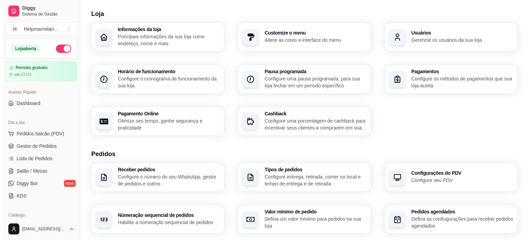
scroll to position [69, 0]
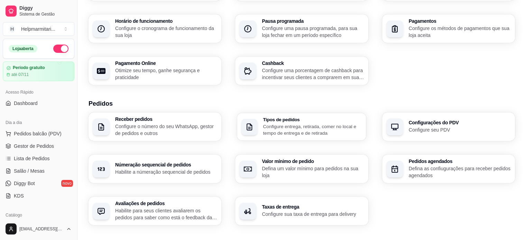
click at [315, 133] on p "Configure entrega, retirada, comer no local e tempo de entrega e de retirada" at bounding box center [312, 129] width 99 height 13
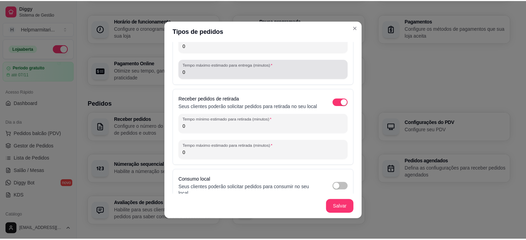
scroll to position [54, 0]
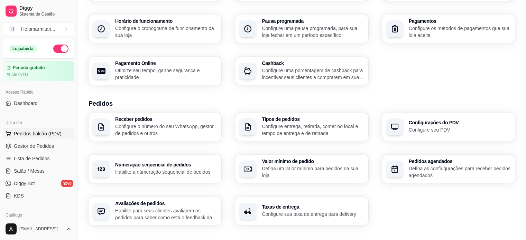
click at [37, 132] on span "Pedidos balcão (PDV)" at bounding box center [38, 133] width 48 height 7
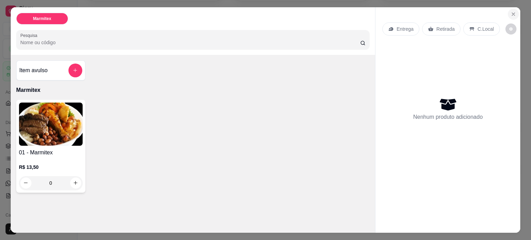
click at [512, 13] on icon "Close" at bounding box center [513, 14] width 3 height 3
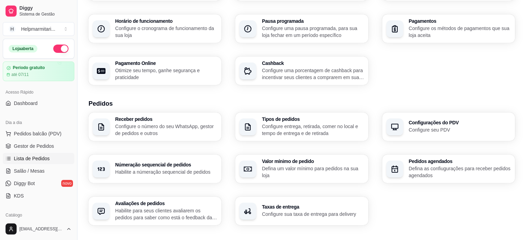
click at [49, 158] on link "Lista de Pedidos" at bounding box center [39, 158] width 72 height 11
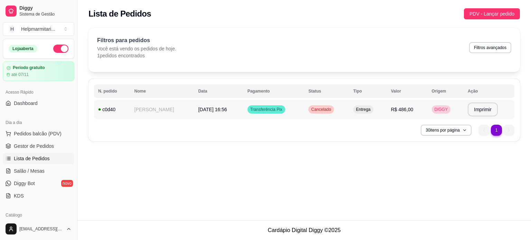
click at [321, 110] on span "Cancelado" at bounding box center [321, 110] width 22 height 6
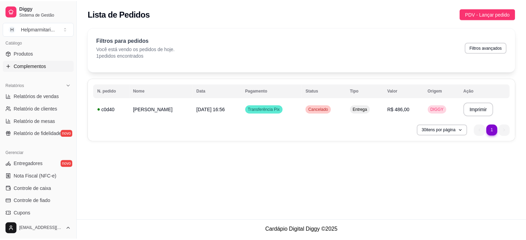
scroll to position [207, 0]
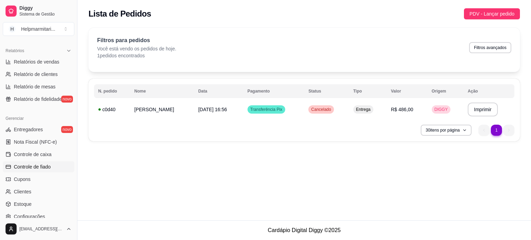
click at [56, 169] on link "Controle de fiado" at bounding box center [39, 166] width 72 height 11
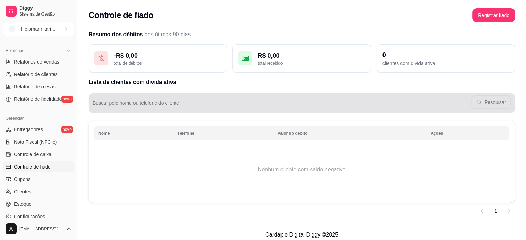
click at [260, 101] on div "Pesquisar" at bounding box center [302, 103] width 418 height 14
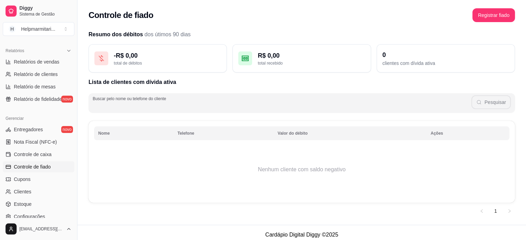
click at [495, 102] on div "Pesquisar" at bounding box center [302, 103] width 418 height 14
click at [490, 103] on div "Pesquisar" at bounding box center [302, 103] width 418 height 14
click at [346, 108] on input "Buscar pelo nome ou telefone do cliente" at bounding box center [282, 105] width 379 height 7
type input "matheus"
click at [502, 15] on button "Registrar fiado" at bounding box center [493, 15] width 41 height 13
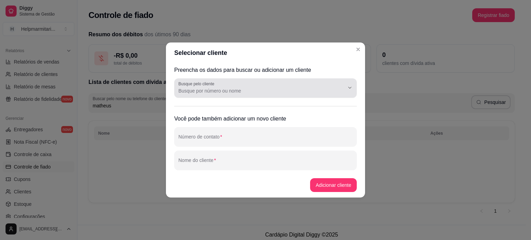
click at [234, 91] on input "Busque pelo cliente" at bounding box center [255, 90] width 155 height 7
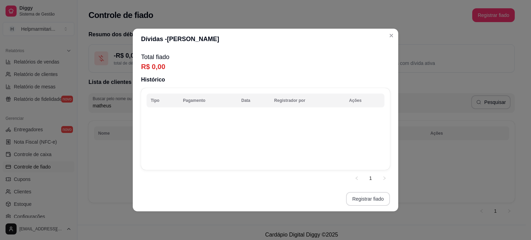
click at [365, 199] on button "Registrar fiado" at bounding box center [368, 199] width 44 height 14
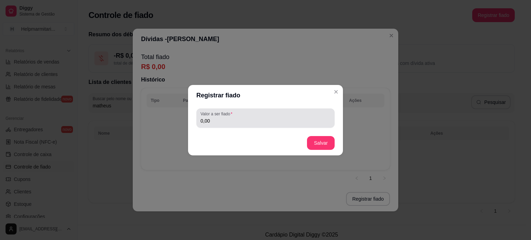
click at [225, 124] on div "0,00" at bounding box center [266, 118] width 130 height 14
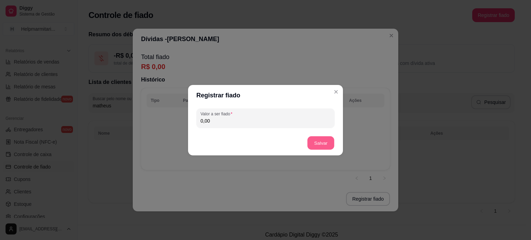
click at [318, 145] on button "Salvar" at bounding box center [320, 142] width 27 height 13
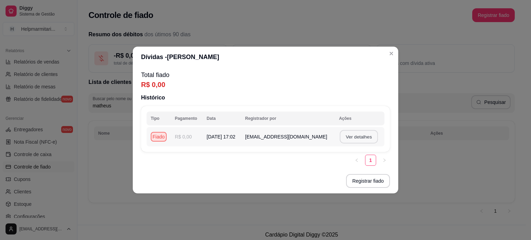
click at [350, 138] on button "Ver detalhes" at bounding box center [359, 136] width 38 height 13
click at [366, 138] on button "Ver detalhes" at bounding box center [359, 136] width 38 height 13
click at [374, 182] on button "Registrar fiado" at bounding box center [368, 181] width 44 height 14
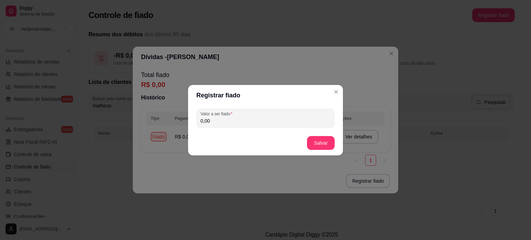
drag, startPoint x: 247, startPoint y: 120, endPoint x: 196, endPoint y: 120, distance: 50.8
click at [196, 120] on div "Valor a ser fiado 0,00" at bounding box center [265, 118] width 138 height 19
type input "450,00"
click at [311, 150] on footer "Salvar" at bounding box center [265, 143] width 155 height 25
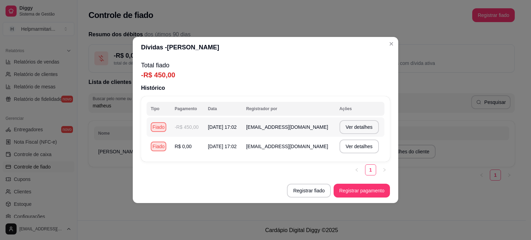
click at [194, 135] on td "-R$ 450,00" at bounding box center [186, 127] width 33 height 19
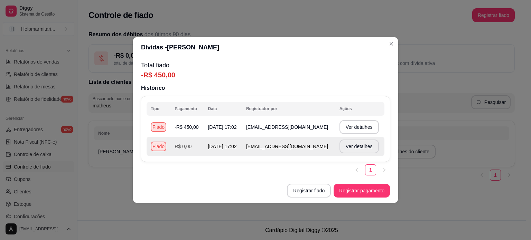
click at [178, 142] on td "R$ 0,00" at bounding box center [186, 146] width 33 height 19
click at [178, 143] on td "R$ 0,00" at bounding box center [186, 146] width 33 height 19
click at [189, 156] on td "R$ 0,00" at bounding box center [186, 146] width 33 height 19
click at [355, 193] on button "Registrar pagamento" at bounding box center [362, 190] width 55 height 13
click at [316, 188] on button "Registrar fiado" at bounding box center [309, 190] width 43 height 13
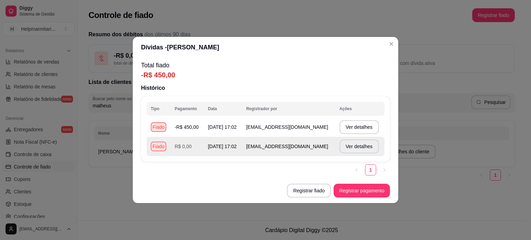
click at [397, 45] on header "Dívidas - [PERSON_NAME]" at bounding box center [266, 47] width 266 height 21
click at [385, 41] on header "Dívidas - [PERSON_NAME]" at bounding box center [266, 47] width 266 height 21
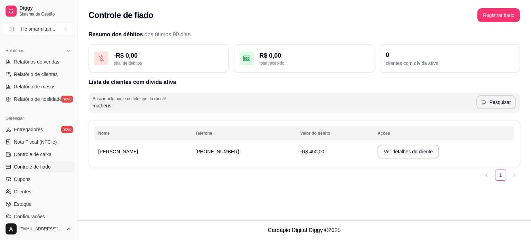
drag, startPoint x: 266, startPoint y: 192, endPoint x: 359, endPoint y: 170, distance: 95.9
click at [266, 192] on div "Controle de fiado Registrar fiado Resumo dos débitos dos útimos 90 dias - R$ 0,…" at bounding box center [304, 110] width 454 height 221
click at [192, 146] on td "[PHONE_NUMBER]" at bounding box center [243, 151] width 105 height 19
click at [195, 156] on td "[PHONE_NUMBER]" at bounding box center [243, 151] width 105 height 19
click at [383, 148] on button "Ver detalhes do cliente" at bounding box center [409, 152] width 62 height 14
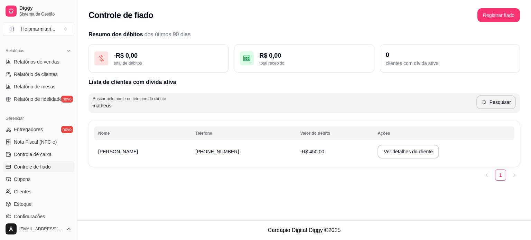
click at [296, 158] on td "-R$ 450,00" at bounding box center [334, 151] width 77 height 19
click at [383, 153] on button "Ver detalhes do cliente" at bounding box center [408, 151] width 59 height 13
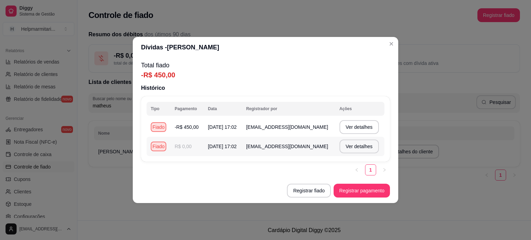
click at [305, 148] on span "[EMAIL_ADDRESS][DOMAIN_NAME]" at bounding box center [287, 147] width 82 height 6
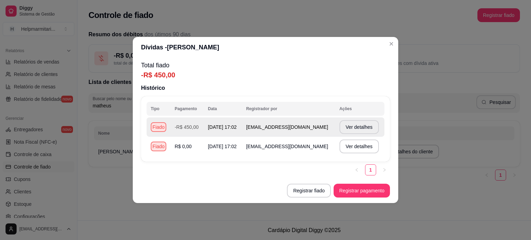
click at [175, 124] on td "-R$ 450,00" at bounding box center [186, 127] width 33 height 19
click at [188, 142] on td "R$ 0,00" at bounding box center [186, 146] width 33 height 19
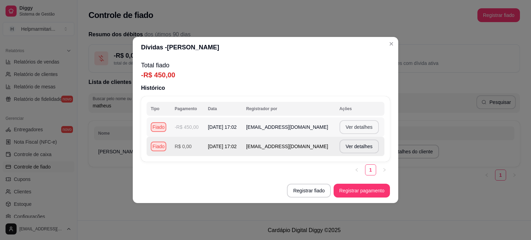
click at [355, 127] on button "Ver detalhes" at bounding box center [359, 127] width 39 height 14
click at [369, 135] on td "Ver detalhes" at bounding box center [359, 127] width 49 height 19
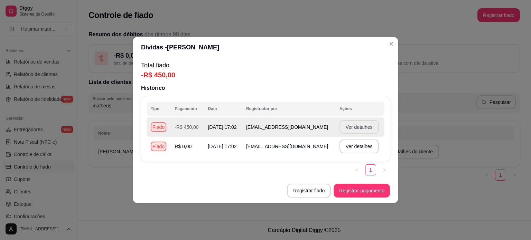
click at [367, 126] on button "Ver detalhes" at bounding box center [359, 127] width 39 height 14
click at [355, 192] on button "Registrar pagamento" at bounding box center [362, 190] width 55 height 13
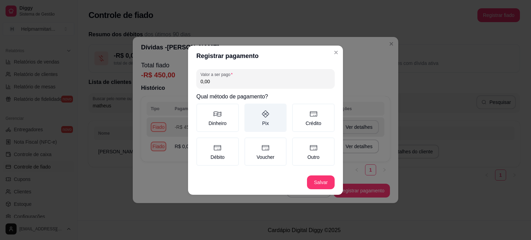
click at [275, 121] on label "Pix" at bounding box center [265, 118] width 43 height 28
click at [250, 109] on button "Pix" at bounding box center [247, 106] width 6 height 6
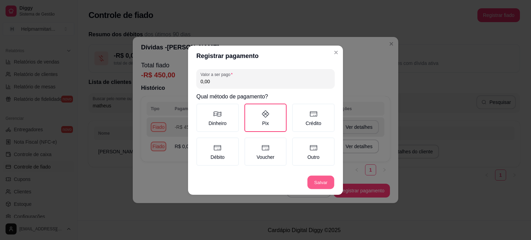
click at [319, 184] on button "Salvar" at bounding box center [320, 182] width 27 height 13
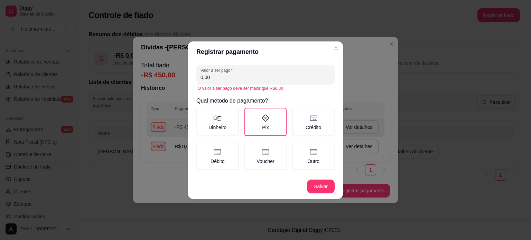
drag, startPoint x: 251, startPoint y: 80, endPoint x: 178, endPoint y: 75, distance: 73.5
click at [178, 75] on div "Registrar pagamento Valor a ser pago 0,00 O valor a ser pago deve ser maior que…" at bounding box center [265, 120] width 531 height 240
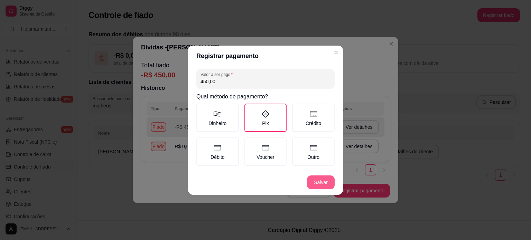
type input "450,00"
click at [326, 189] on footer "Salvar" at bounding box center [265, 182] width 155 height 25
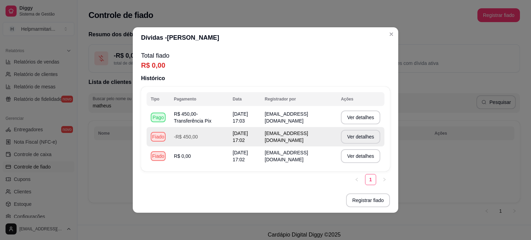
click at [397, 38] on header "Dívidas - [PERSON_NAME]" at bounding box center [266, 37] width 266 height 21
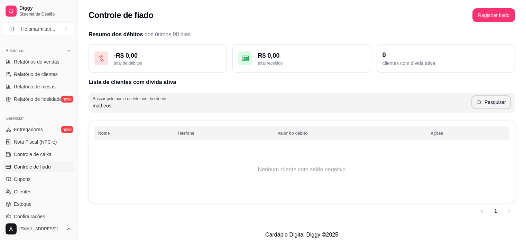
click at [315, 107] on input "matheus" at bounding box center [282, 105] width 379 height 7
click at [207, 167] on td "Nenhum cliente com saldo negativo" at bounding box center [301, 169] width 415 height 55
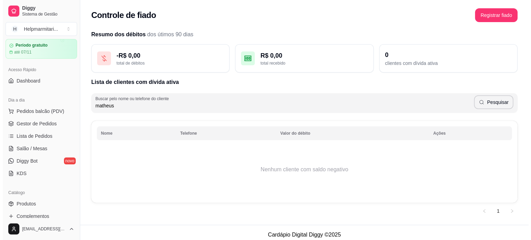
scroll to position [15, 0]
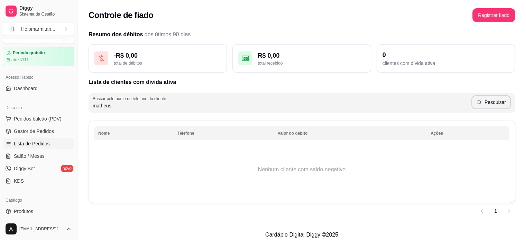
click at [40, 145] on span "Lista de Pedidos" at bounding box center [32, 143] width 36 height 7
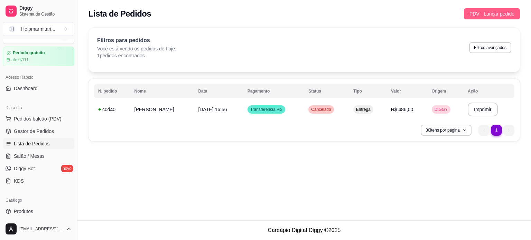
click at [489, 15] on span "PDV - Lançar pedido" at bounding box center [492, 14] width 45 height 8
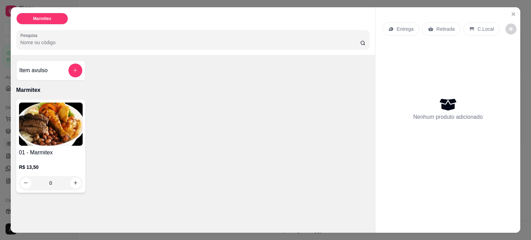
click at [475, 31] on div "C.Local" at bounding box center [481, 28] width 36 height 13
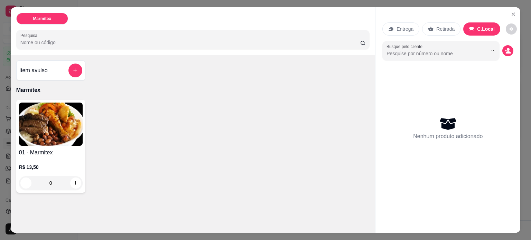
click at [467, 50] on input "Busque pelo cliente" at bounding box center [432, 53] width 90 height 7
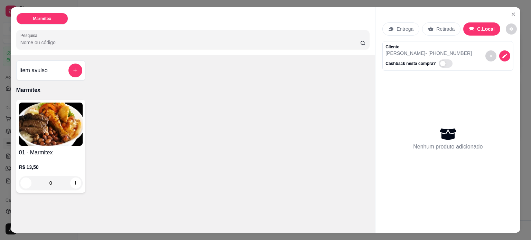
click at [77, 123] on img at bounding box center [51, 124] width 64 height 43
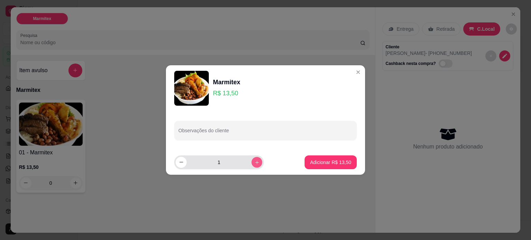
click at [254, 160] on icon "increase-product-quantity" at bounding box center [256, 162] width 5 height 5
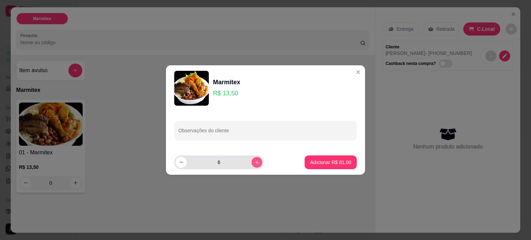
click at [254, 160] on icon "increase-product-quantity" at bounding box center [256, 162] width 5 height 5
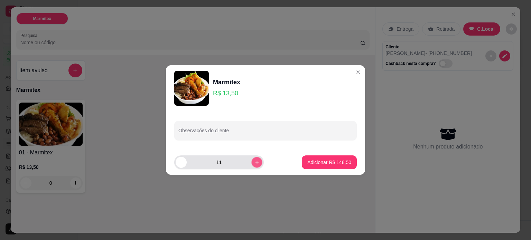
click at [254, 160] on icon "increase-product-quantity" at bounding box center [256, 162] width 5 height 5
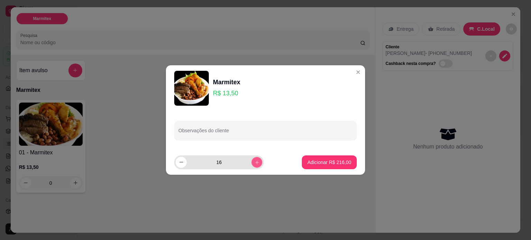
click at [254, 160] on icon "increase-product-quantity" at bounding box center [256, 162] width 5 height 5
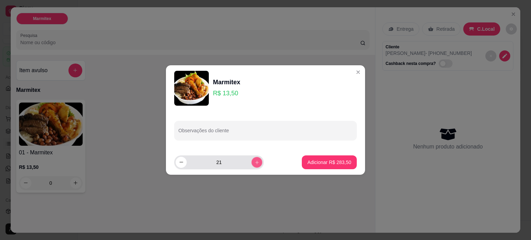
click at [254, 160] on icon "increase-product-quantity" at bounding box center [256, 162] width 5 height 5
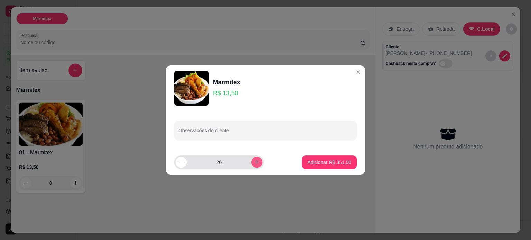
click at [254, 160] on icon "increase-product-quantity" at bounding box center [256, 162] width 5 height 5
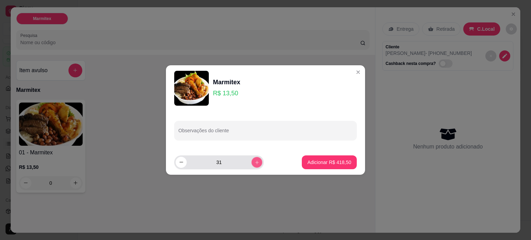
click at [254, 160] on icon "increase-product-quantity" at bounding box center [256, 162] width 5 height 5
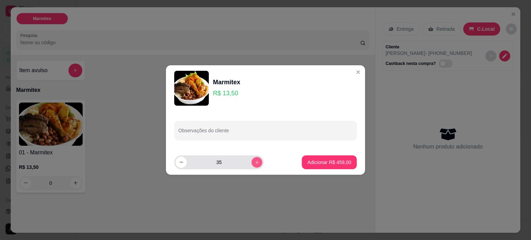
type input "36"
click at [318, 162] on p "Adicionar R$ 486,00" at bounding box center [329, 162] width 44 height 7
type input "36"
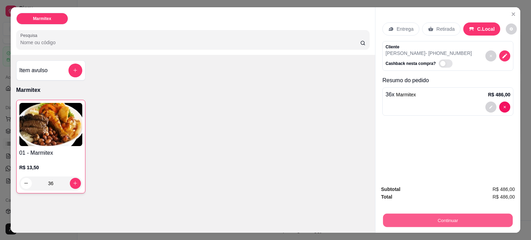
click at [437, 215] on button "Continuar" at bounding box center [448, 220] width 130 height 13
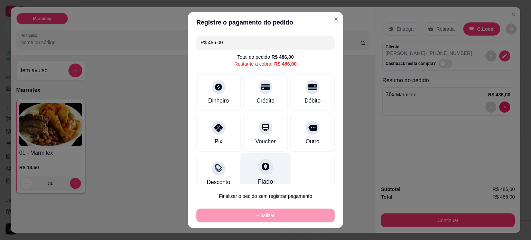
click at [266, 169] on div "Fiado" at bounding box center [265, 172] width 49 height 40
type input "R$ 0,00"
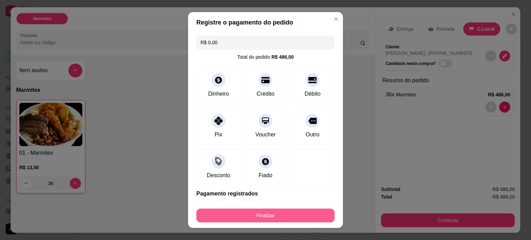
click at [262, 215] on button "Finalizar" at bounding box center [265, 216] width 138 height 14
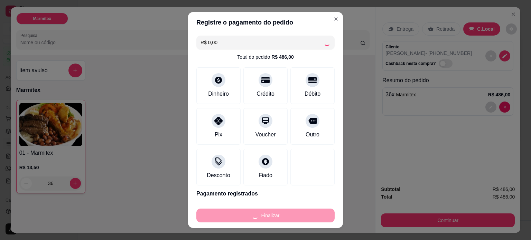
type input "0"
type input "-R$ 486,00"
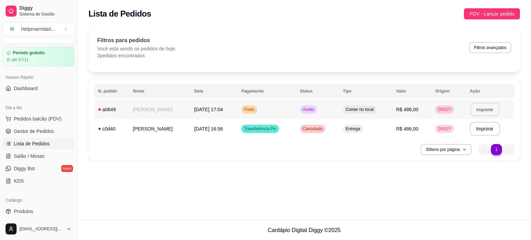
click at [472, 109] on button "Imprimir" at bounding box center [484, 109] width 29 height 13
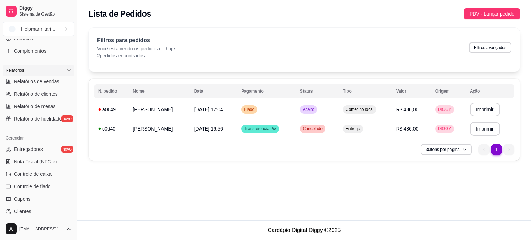
scroll to position [222, 0]
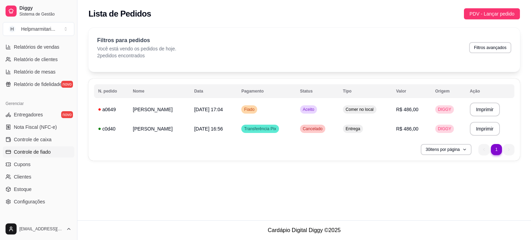
click at [47, 154] on span "Controle de fiado" at bounding box center [32, 152] width 37 height 7
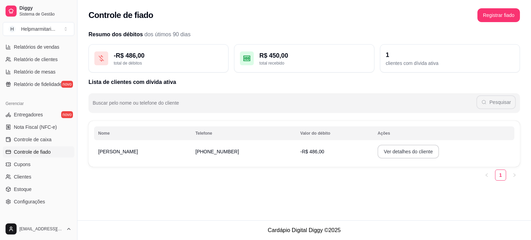
click at [378, 155] on button "Ver detalhes do cliente" at bounding box center [409, 152] width 62 height 14
click at [392, 154] on button "Ver detalhes do cliente" at bounding box center [409, 152] width 62 height 14
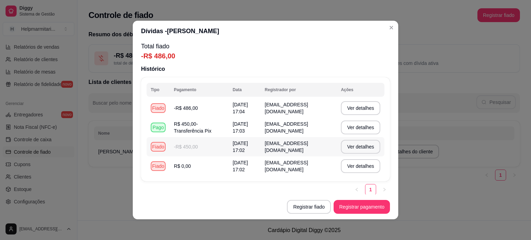
scroll to position [6, 0]
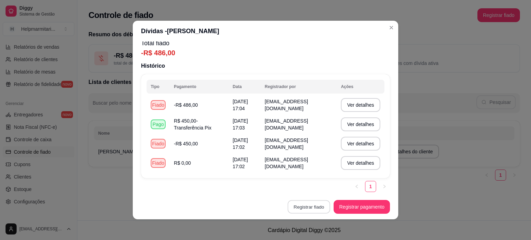
click at [322, 206] on button "Registrar fiado" at bounding box center [309, 207] width 43 height 13
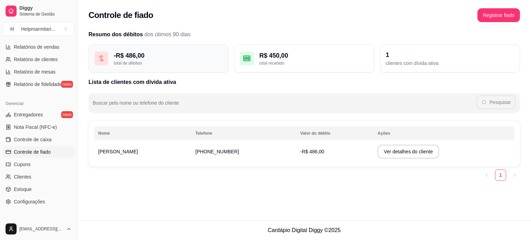
click at [165, 65] on div "total de débitos" at bounding box center [168, 64] width 109 height 6
click at [294, 69] on div "R$ 450,00 total recebido" at bounding box center [304, 58] width 140 height 28
click at [445, 54] on div "1" at bounding box center [450, 55] width 128 height 10
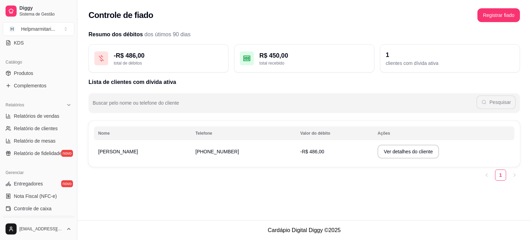
scroll to position [119, 0]
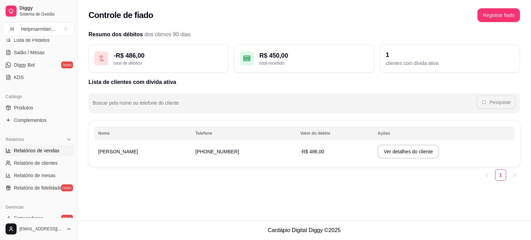
click at [45, 152] on span "Relatórios de vendas" at bounding box center [37, 150] width 46 height 7
select select "ALL"
select select "0"
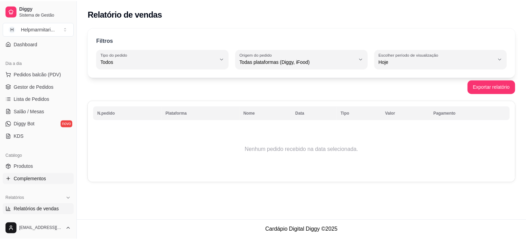
scroll to position [49, 0]
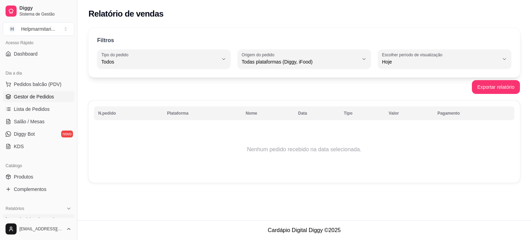
click at [52, 100] on span "Gestor de Pedidos" at bounding box center [34, 96] width 40 height 7
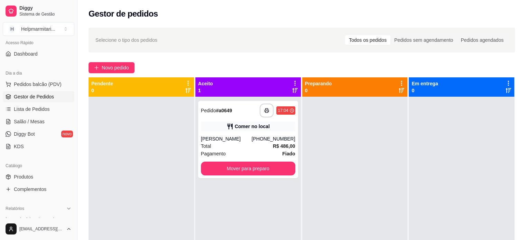
drag, startPoint x: 272, startPoint y: 142, endPoint x: 154, endPoint y: 135, distance: 119.2
click at [154, 135] on div "**********" at bounding box center [302, 197] width 426 height 240
drag, startPoint x: 220, startPoint y: 134, endPoint x: 150, endPoint y: 134, distance: 69.2
click at [150, 134] on div "**********" at bounding box center [302, 197] width 426 height 240
click at [252, 136] on div "[PERSON_NAME]" at bounding box center [226, 139] width 51 height 7
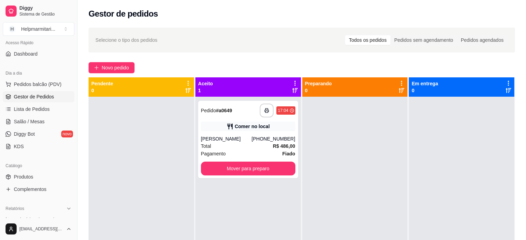
drag, startPoint x: 231, startPoint y: 129, endPoint x: 360, endPoint y: 145, distance: 129.6
click at [360, 145] on div "**********" at bounding box center [302, 197] width 426 height 240
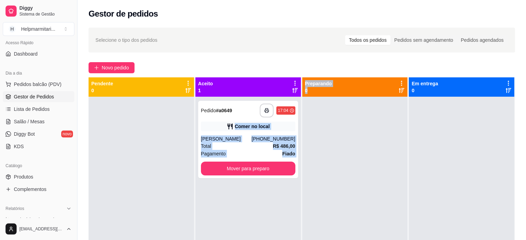
click at [346, 177] on div at bounding box center [354, 217] width 105 height 240
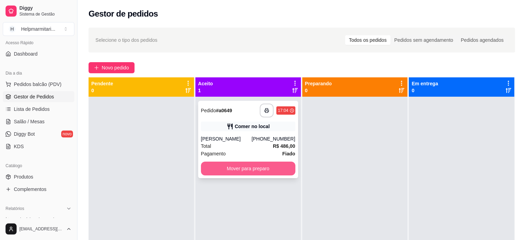
click at [270, 173] on button "Mover para preparo" at bounding box center [248, 169] width 94 height 14
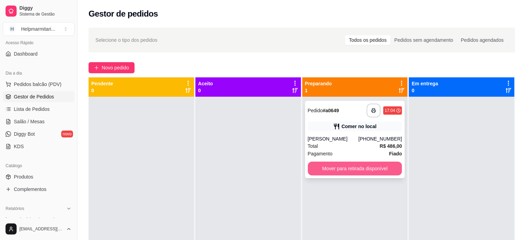
click at [353, 170] on button "Mover para retirada disponível" at bounding box center [355, 169] width 94 height 14
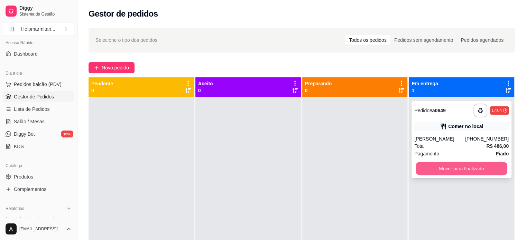
click at [457, 168] on button "Mover para finalizado" at bounding box center [462, 168] width 92 height 13
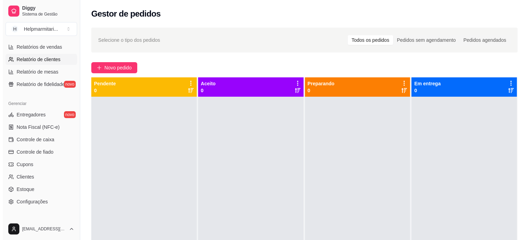
scroll to position [257, 0]
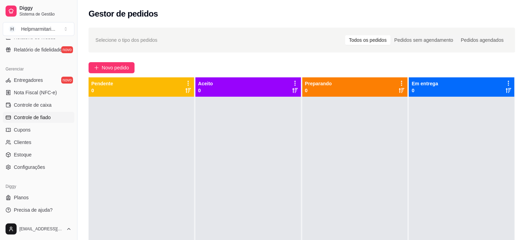
click at [53, 119] on link "Controle de fiado" at bounding box center [39, 117] width 72 height 11
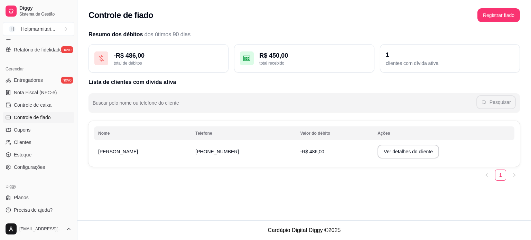
click at [198, 158] on td "[PHONE_NUMBER]" at bounding box center [243, 151] width 105 height 19
click at [378, 154] on button "Ver detalhes do cliente" at bounding box center [409, 152] width 62 height 14
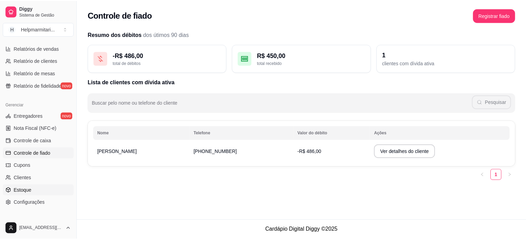
scroll to position [153, 0]
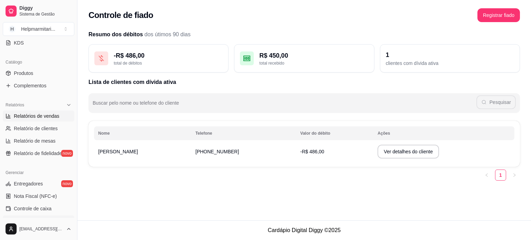
click at [38, 117] on span "Relatórios de vendas" at bounding box center [37, 116] width 46 height 7
select select "ALL"
select select "0"
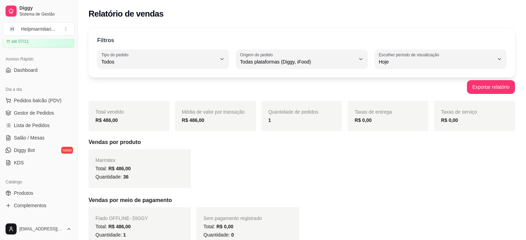
scroll to position [15, 0]
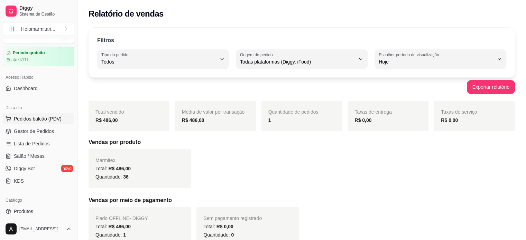
click at [35, 119] on span "Pedidos balcão (PDV)" at bounding box center [38, 118] width 48 height 7
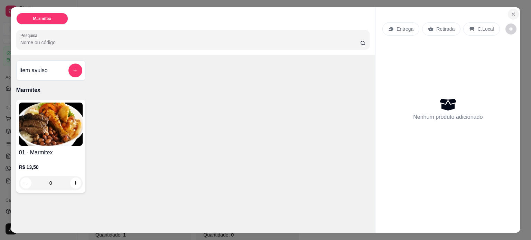
click at [509, 9] on button "Close" at bounding box center [513, 14] width 11 height 11
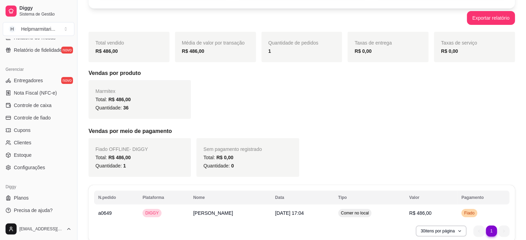
scroll to position [257, 0]
click at [43, 117] on span "Controle de fiado" at bounding box center [32, 117] width 37 height 7
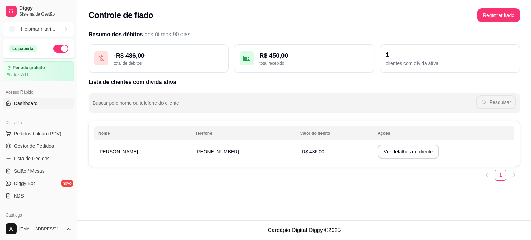
click at [37, 102] on span "Dashboard" at bounding box center [26, 103] width 24 height 7
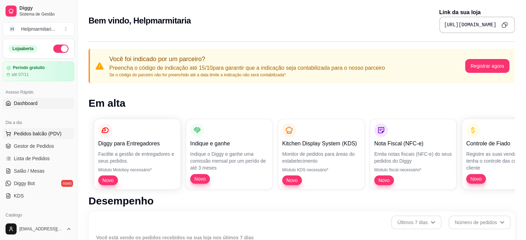
click at [52, 137] on span "Pedidos balcão (PDV)" at bounding box center [38, 133] width 48 height 7
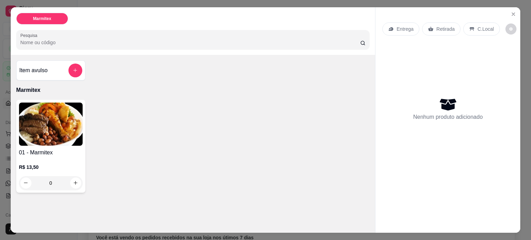
click at [511, 11] on icon "Close" at bounding box center [514, 14] width 6 height 6
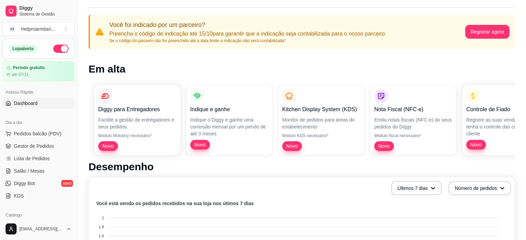
scroll to position [35, 0]
click at [42, 107] on link "Dashboard" at bounding box center [39, 103] width 72 height 11
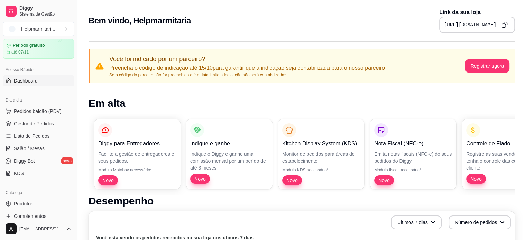
scroll to position [35, 0]
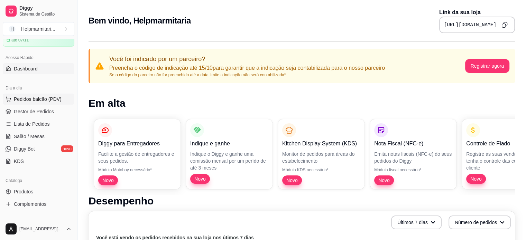
click at [44, 98] on span "Pedidos balcão (PDV)" at bounding box center [38, 99] width 48 height 7
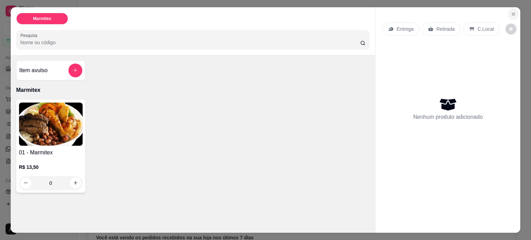
click at [508, 11] on button "Close" at bounding box center [513, 14] width 11 height 11
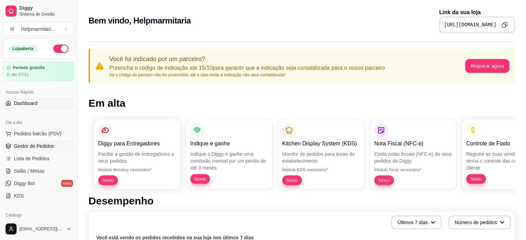
click at [30, 144] on span "Gestor de Pedidos" at bounding box center [34, 146] width 40 height 7
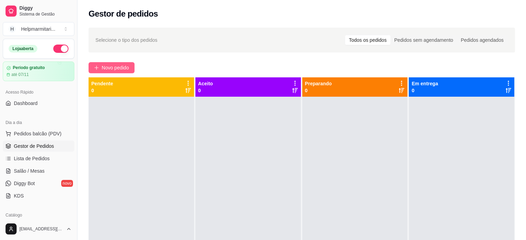
click at [113, 67] on span "Novo pedido" at bounding box center [115, 68] width 27 height 8
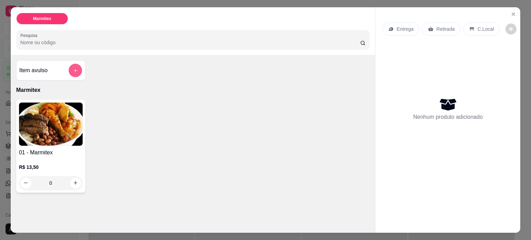
click at [73, 70] on icon "add-separate-item" at bounding box center [75, 70] width 5 height 5
click at [409, 27] on p "Entrega" at bounding box center [405, 29] width 17 height 7
click at [513, 11] on icon "Close" at bounding box center [514, 14] width 6 height 6
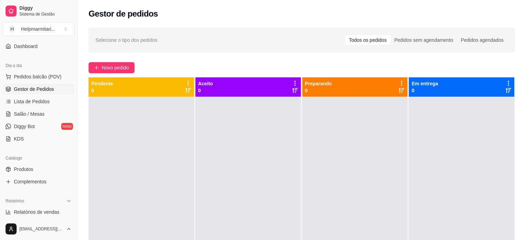
scroll to position [69, 0]
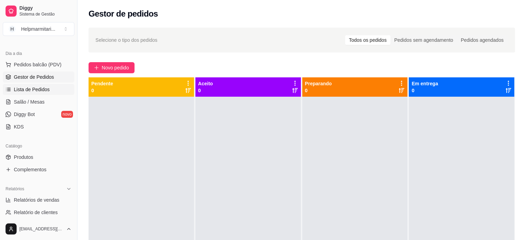
click at [39, 88] on span "Lista de Pedidos" at bounding box center [32, 89] width 36 height 7
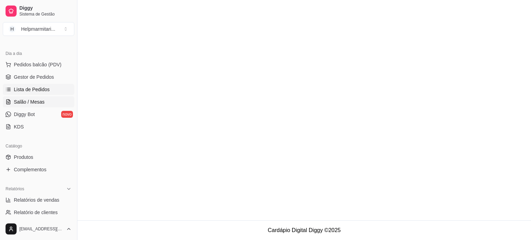
click at [38, 101] on span "Salão / Mesas" at bounding box center [29, 102] width 31 height 7
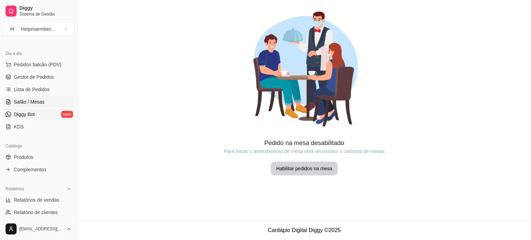
click at [32, 113] on span "Diggy Bot" at bounding box center [24, 114] width 21 height 7
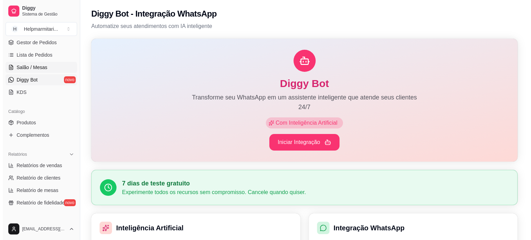
scroll to position [69, 0]
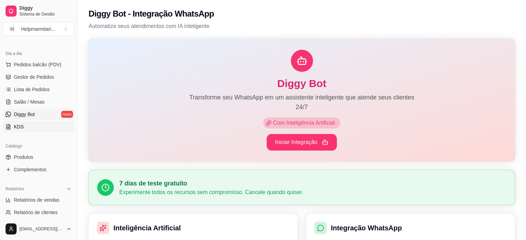
click at [31, 130] on link "KDS" at bounding box center [39, 126] width 72 height 11
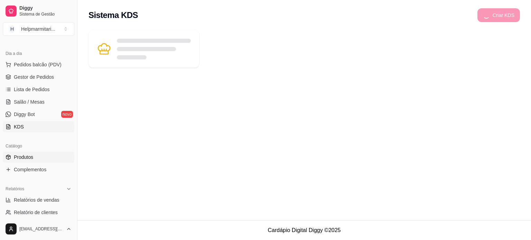
click at [31, 159] on span "Produtos" at bounding box center [23, 157] width 19 height 7
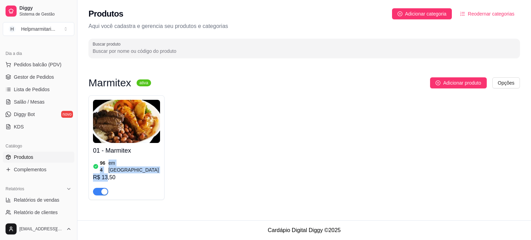
drag, startPoint x: 121, startPoint y: 171, endPoint x: 106, endPoint y: 167, distance: 14.9
click at [106, 167] on div "964 em estoque R$ 13,50" at bounding box center [126, 176] width 67 height 37
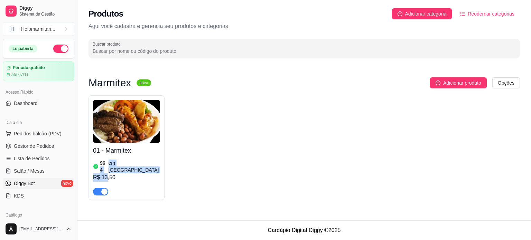
click at [31, 184] on span "Diggy Bot" at bounding box center [24, 183] width 21 height 7
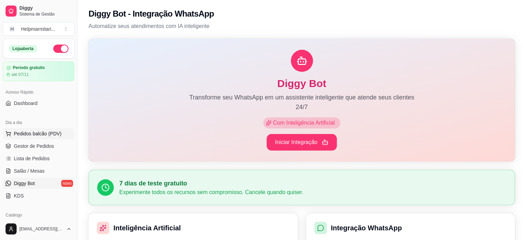
click at [31, 131] on span "Pedidos balcão (PDV)" at bounding box center [38, 133] width 48 height 7
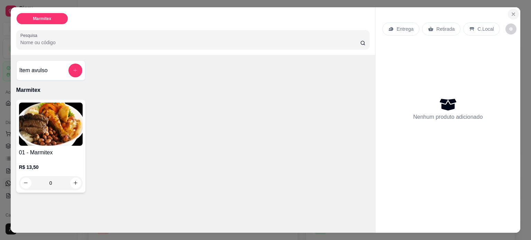
click at [511, 11] on icon "Close" at bounding box center [514, 14] width 6 height 6
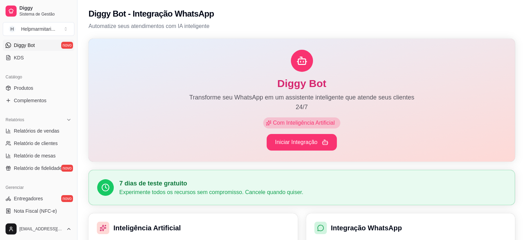
scroll to position [156, 0]
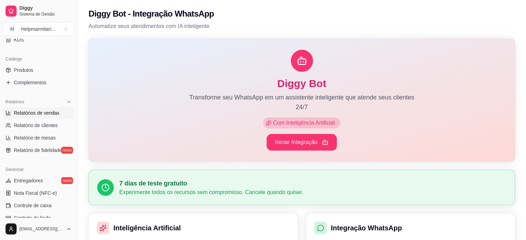
click at [49, 115] on span "Relatórios de vendas" at bounding box center [37, 113] width 46 height 7
select select "ALL"
select select "0"
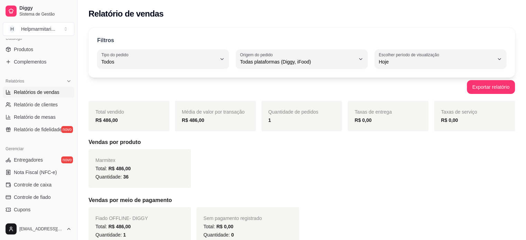
scroll to position [196, 0]
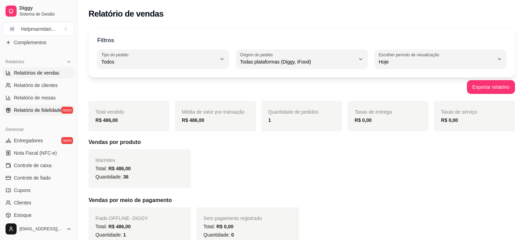
click at [43, 108] on span "Relatório de fidelidade" at bounding box center [38, 110] width 48 height 7
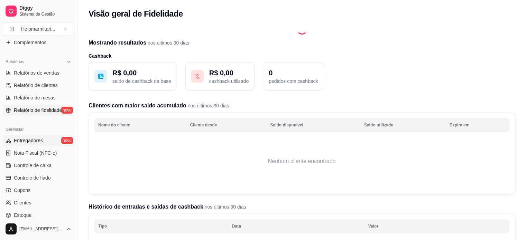
click at [28, 141] on span "Entregadores" at bounding box center [28, 140] width 29 height 7
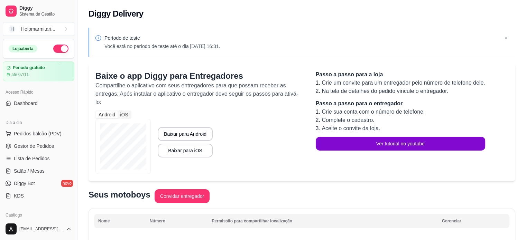
click at [508, 39] on icon at bounding box center [505, 38] width 7 height 7
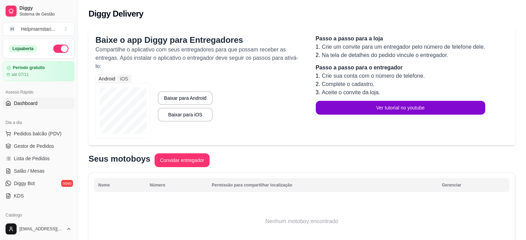
click at [35, 102] on span "Dashboard" at bounding box center [26, 103] width 24 height 7
